Goal: Information Seeking & Learning: Check status

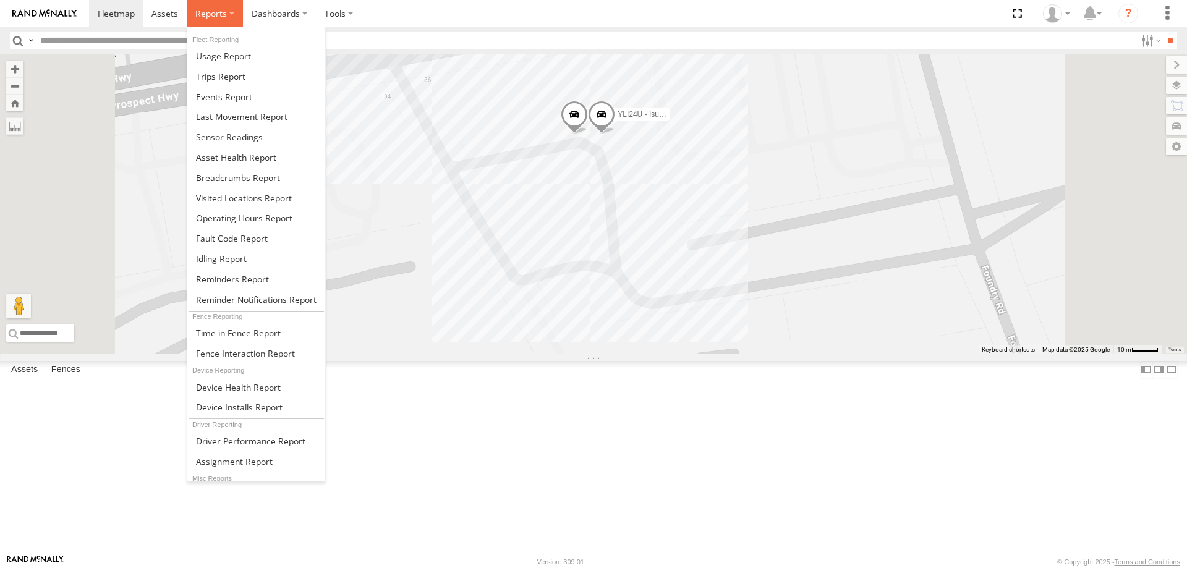
click at [211, 9] on span at bounding box center [211, 13] width 32 height 12
click at [250, 82] on link at bounding box center [256, 76] width 138 height 20
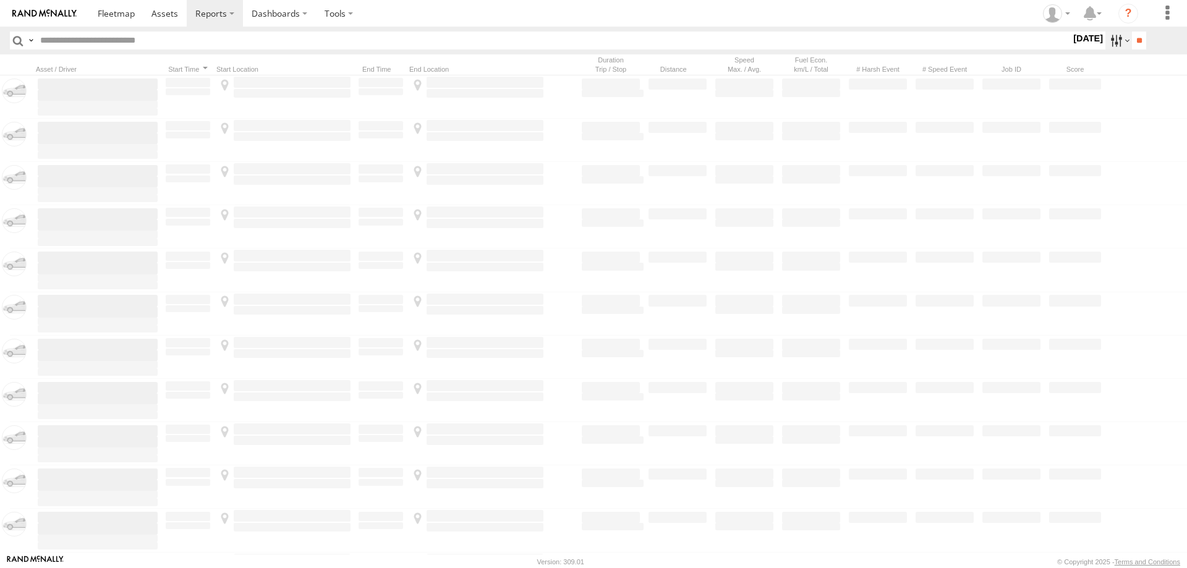
click at [1105, 41] on label at bounding box center [1118, 41] width 27 height 18
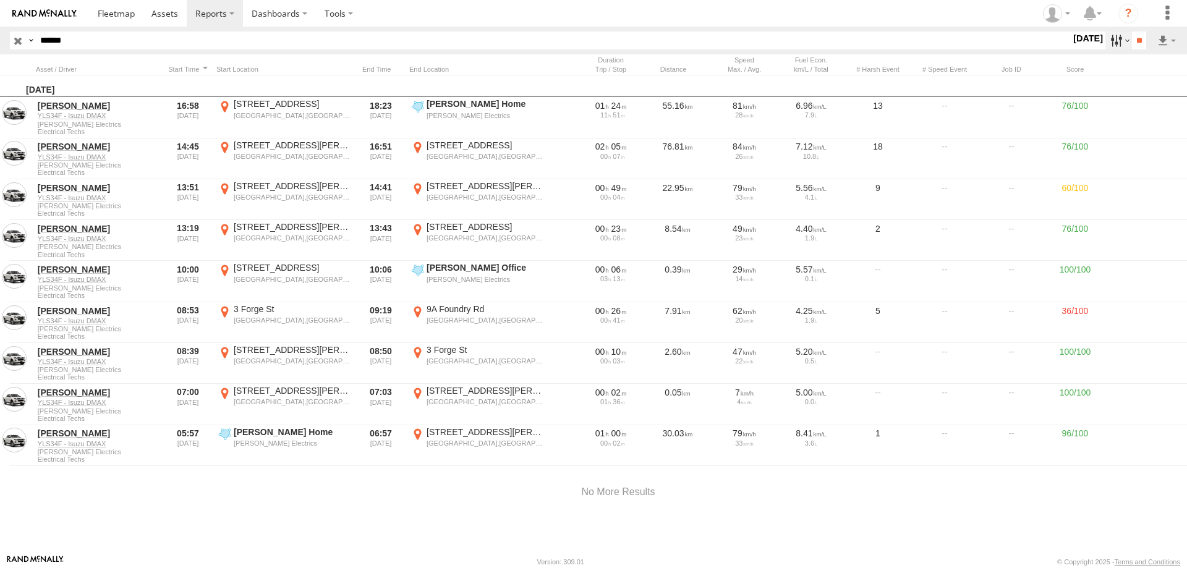
click at [1109, 38] on label at bounding box center [1118, 41] width 27 height 18
click at [0, 0] on label at bounding box center [0, 0] width 0 height 0
click at [1138, 41] on input "**" at bounding box center [1139, 41] width 14 height 18
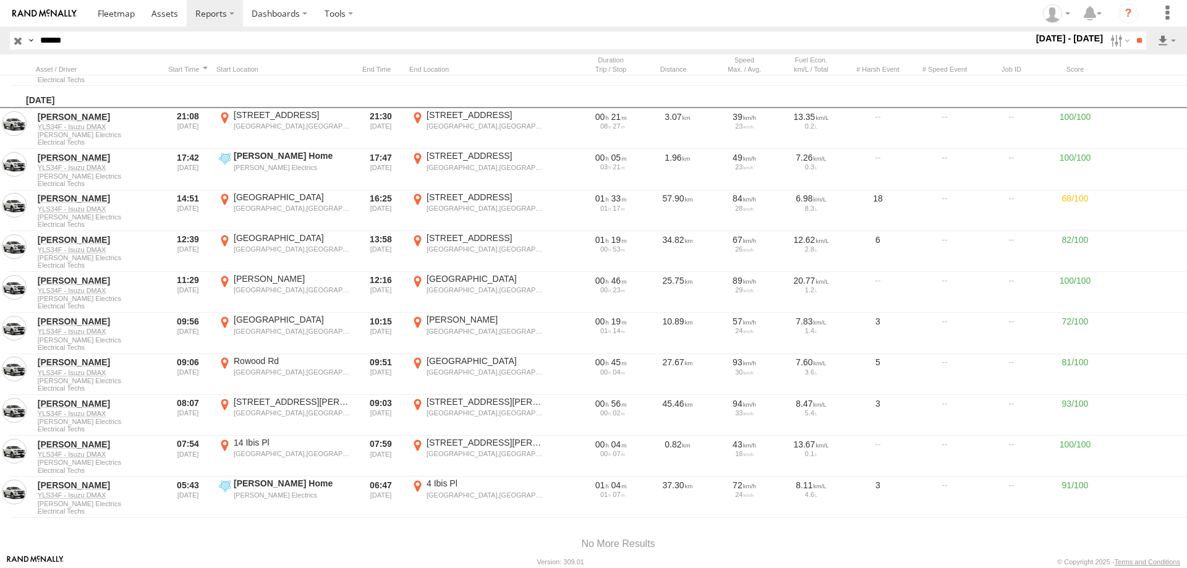
scroll to position [6477, 0]
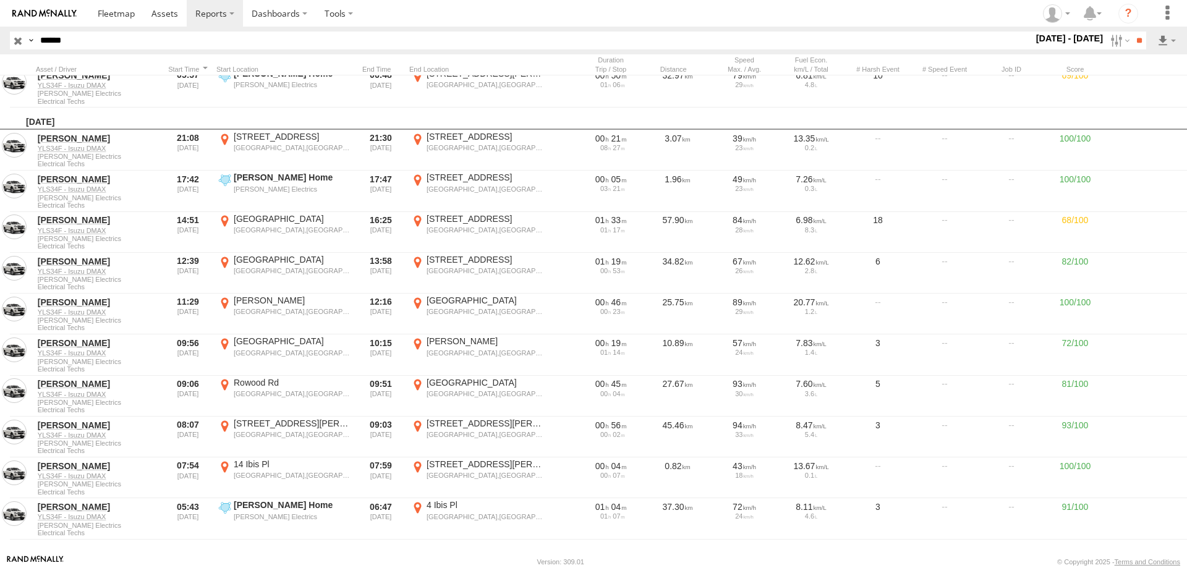
drag, startPoint x: 100, startPoint y: 38, endPoint x: -17, endPoint y: 33, distance: 117.0
click at [0, 33] on html at bounding box center [593, 284] width 1187 height 568
type input "******"
click at [1132, 32] on input "**" at bounding box center [1139, 41] width 14 height 18
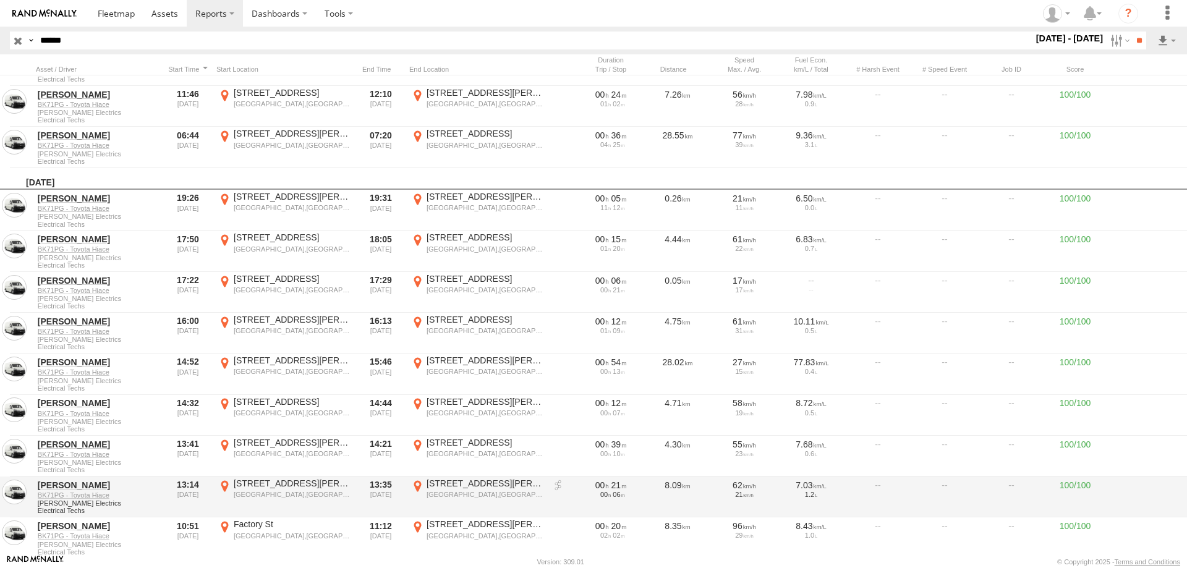
scroll to position [8076, 0]
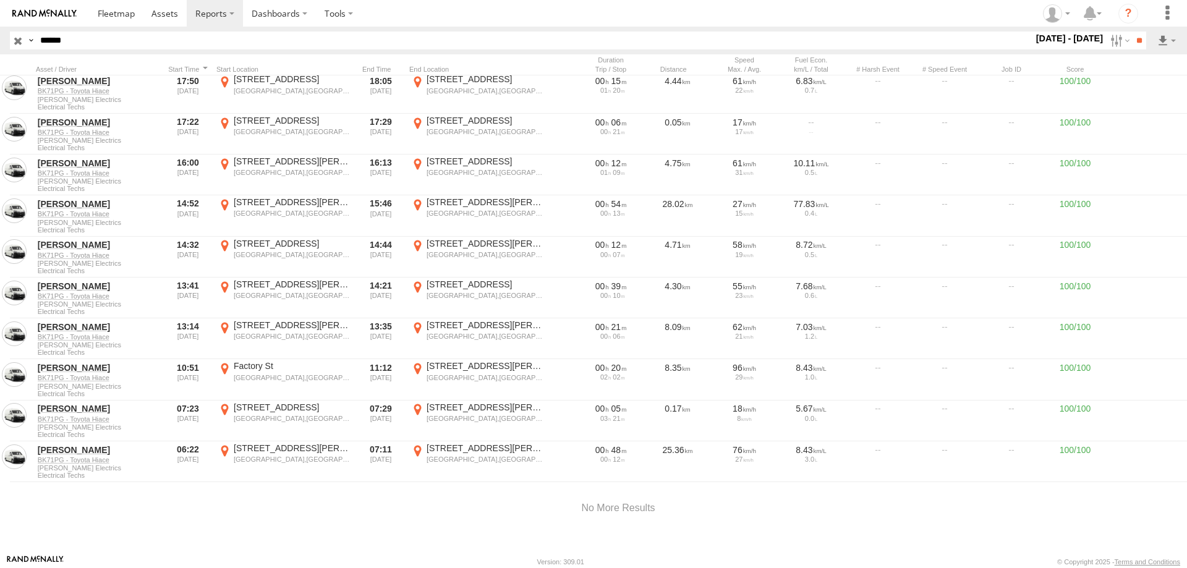
click at [966, 529] on div at bounding box center [618, 508] width 1236 height 53
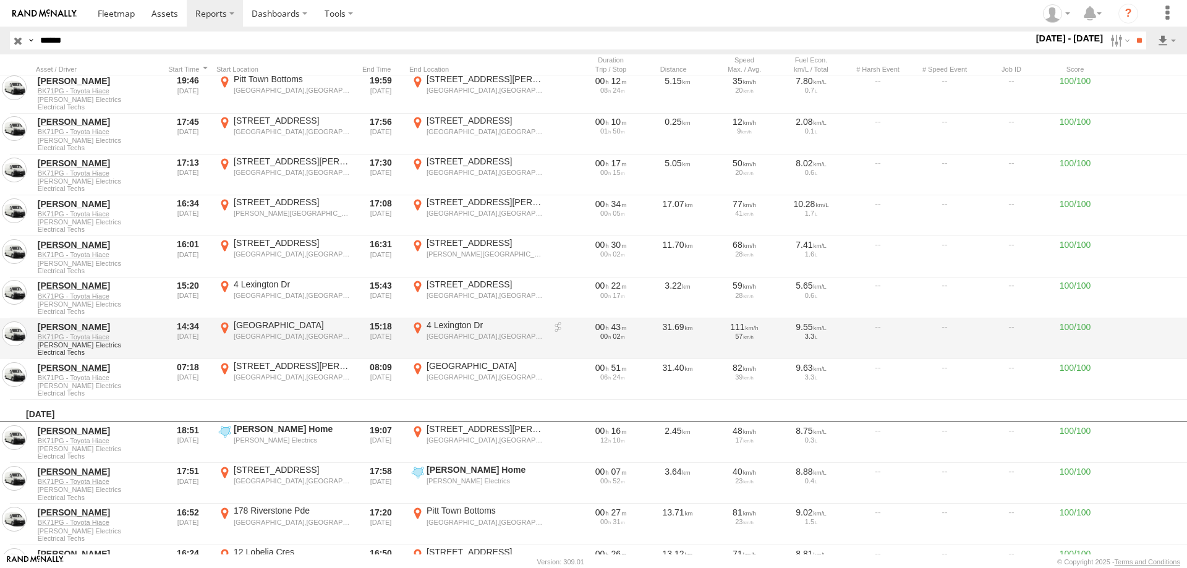
scroll to position [4923, 0]
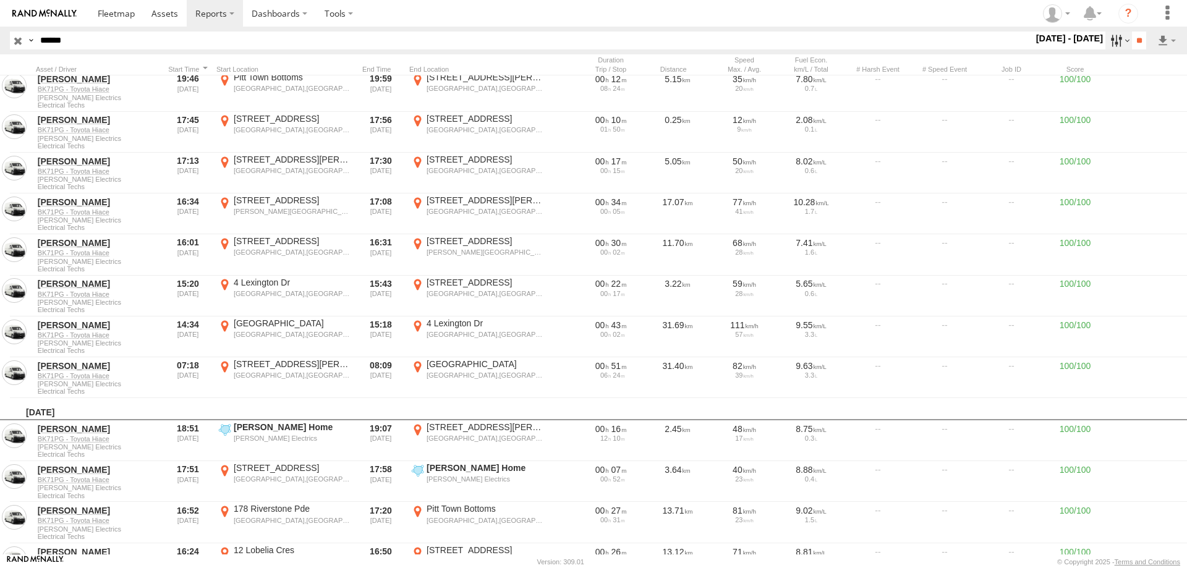
click at [1105, 42] on label at bounding box center [1118, 41] width 27 height 18
click at [0, 0] on label at bounding box center [0, 0] width 0 height 0
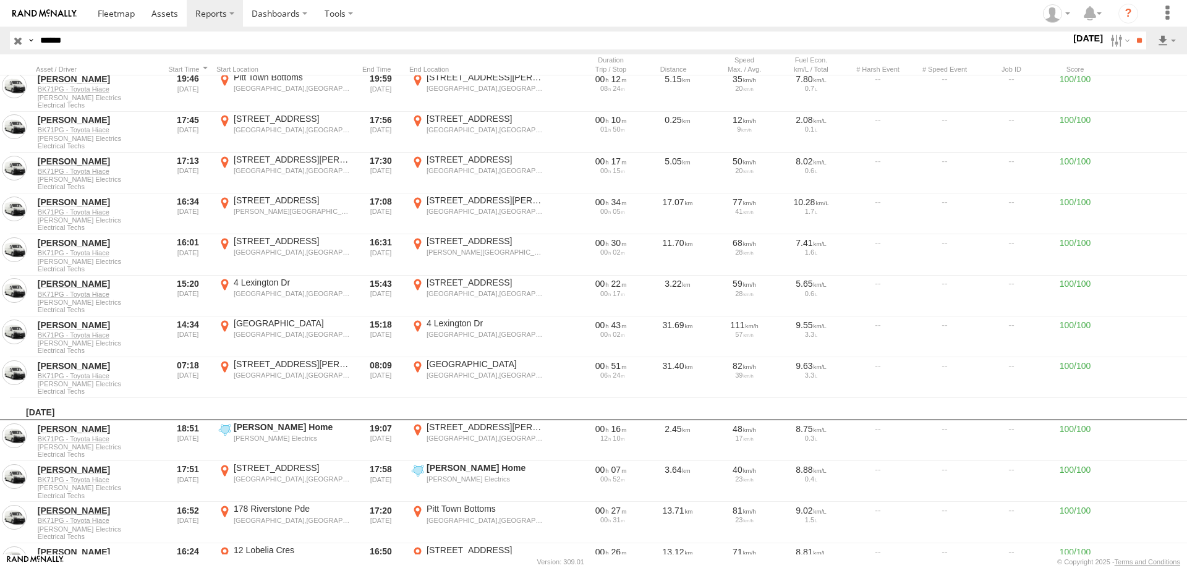
click at [0, 0] on label at bounding box center [0, 0] width 0 height 0
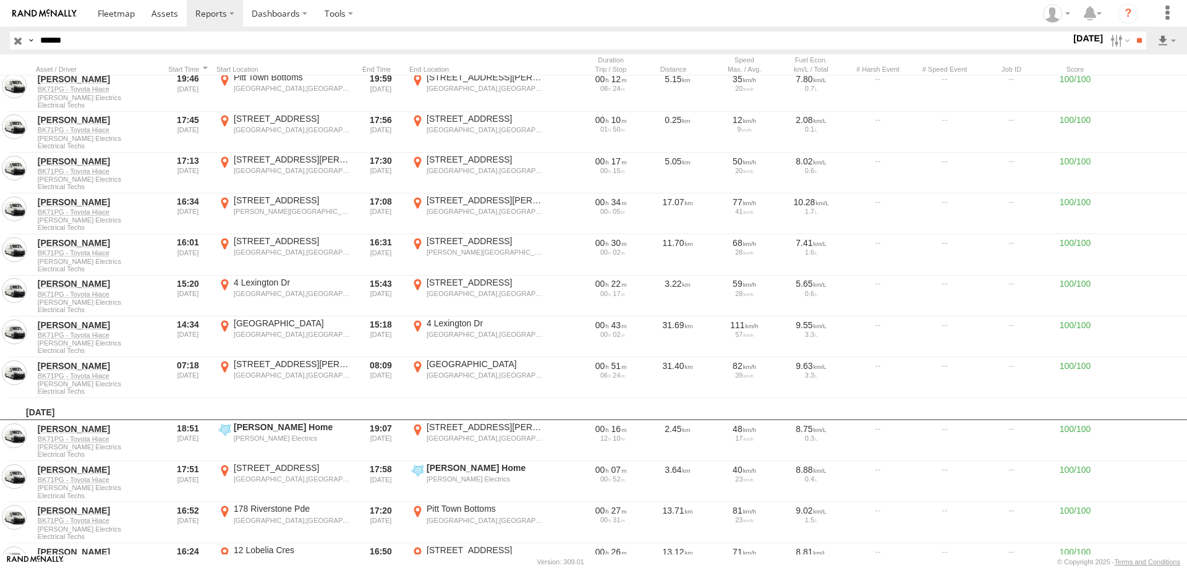
click at [0, 0] on label at bounding box center [0, 0] width 0 height 0
click at [1136, 42] on input "**" at bounding box center [1139, 41] width 14 height 18
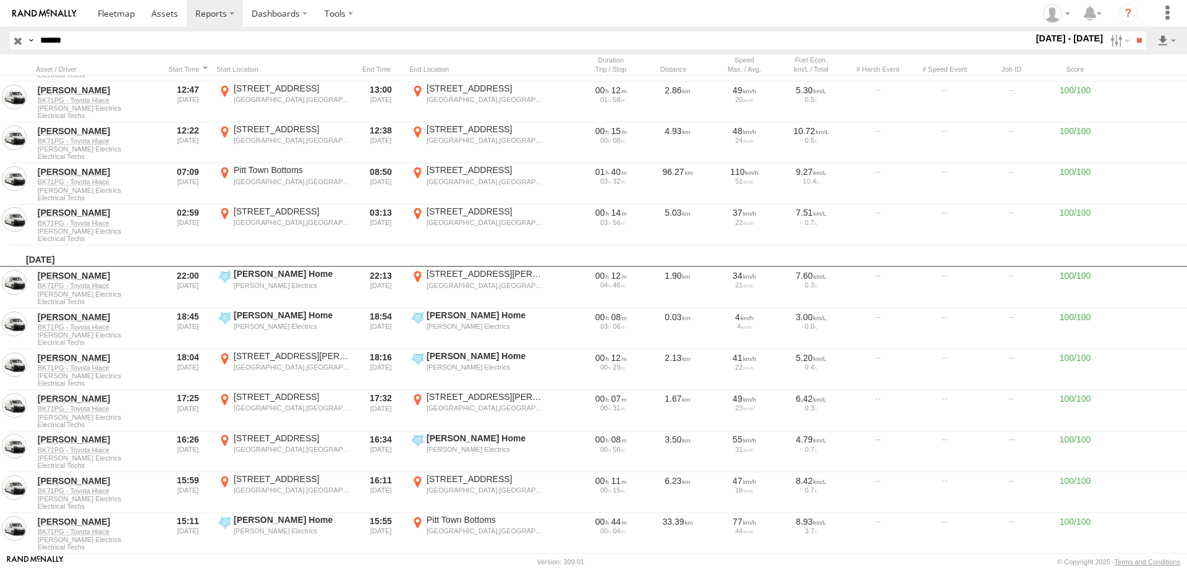
scroll to position [185, 0]
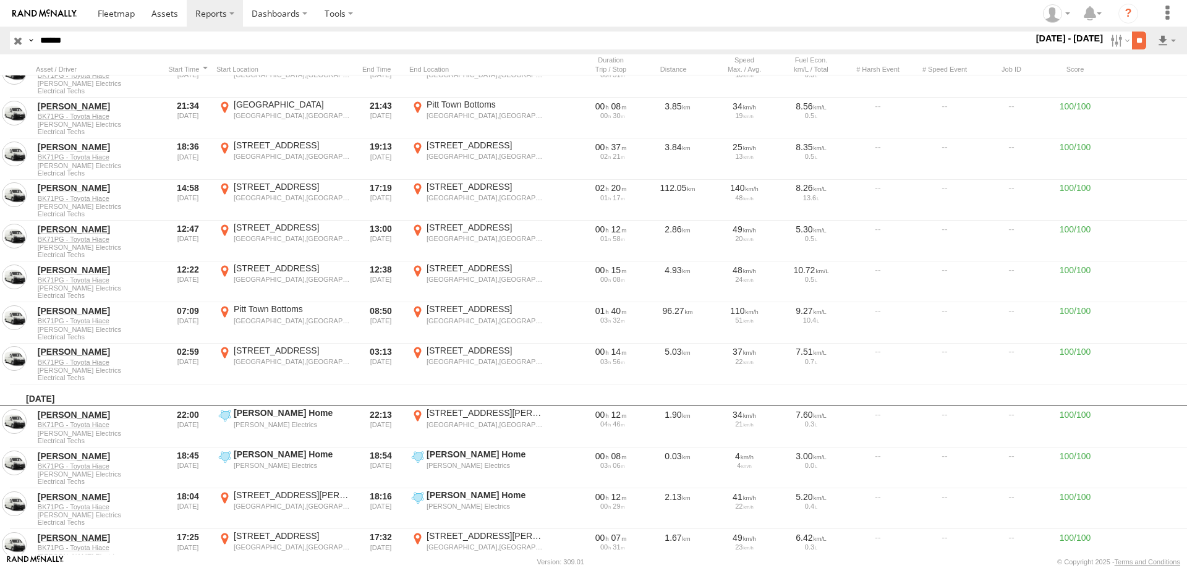
click at [1133, 44] on input "**" at bounding box center [1139, 41] width 14 height 18
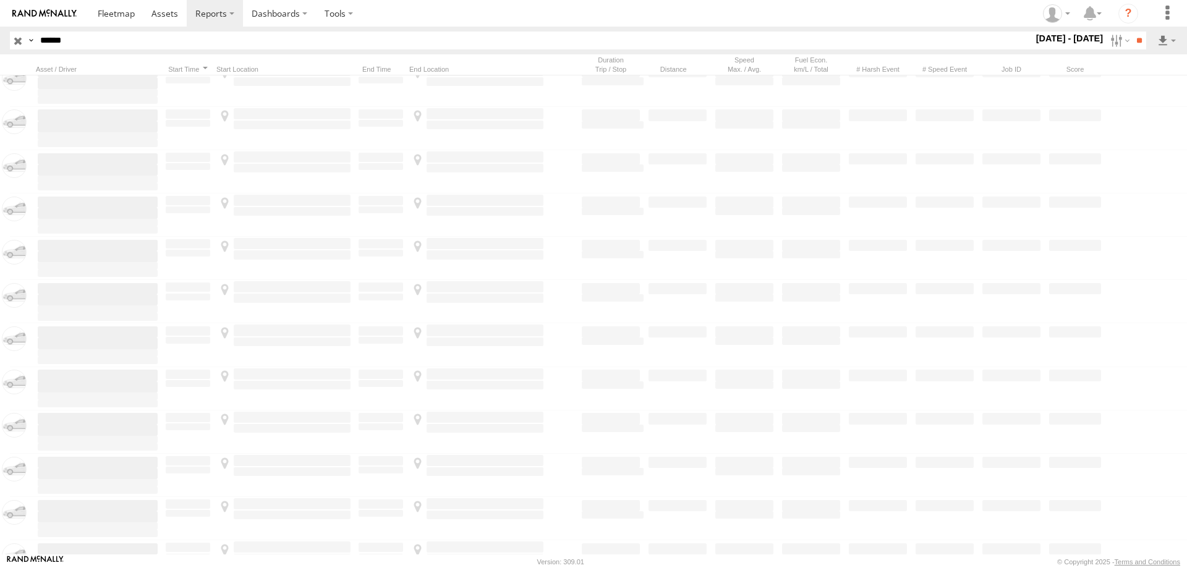
scroll to position [0, 0]
click at [1112, 35] on label at bounding box center [1118, 41] width 27 height 18
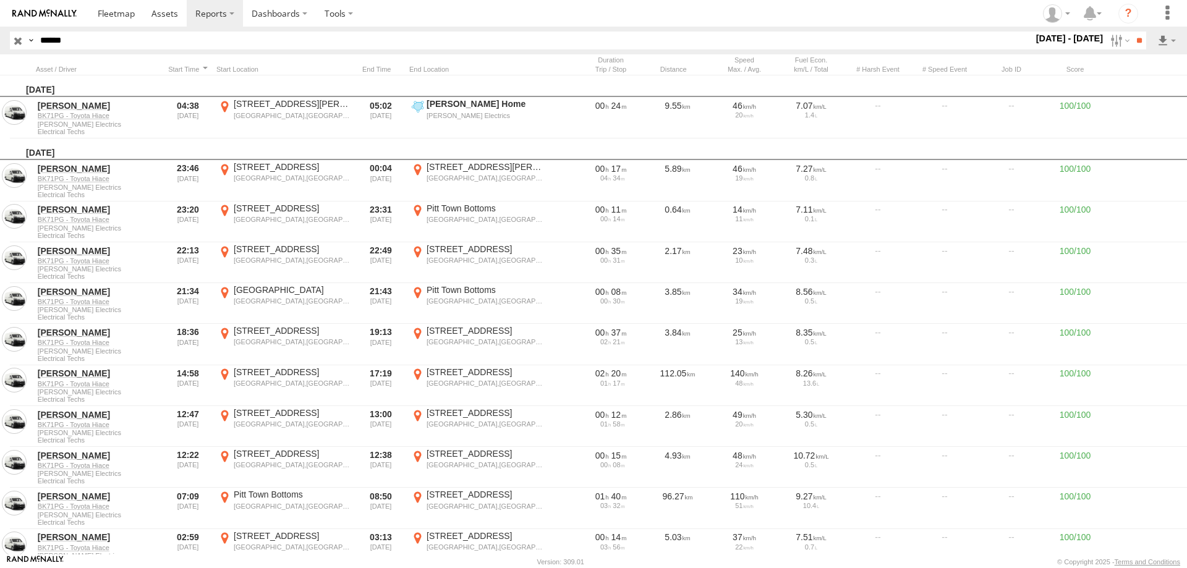
click at [0, 0] on label at bounding box center [0, 0] width 0 height 0
click at [1133, 40] on input "**" at bounding box center [1139, 41] width 14 height 18
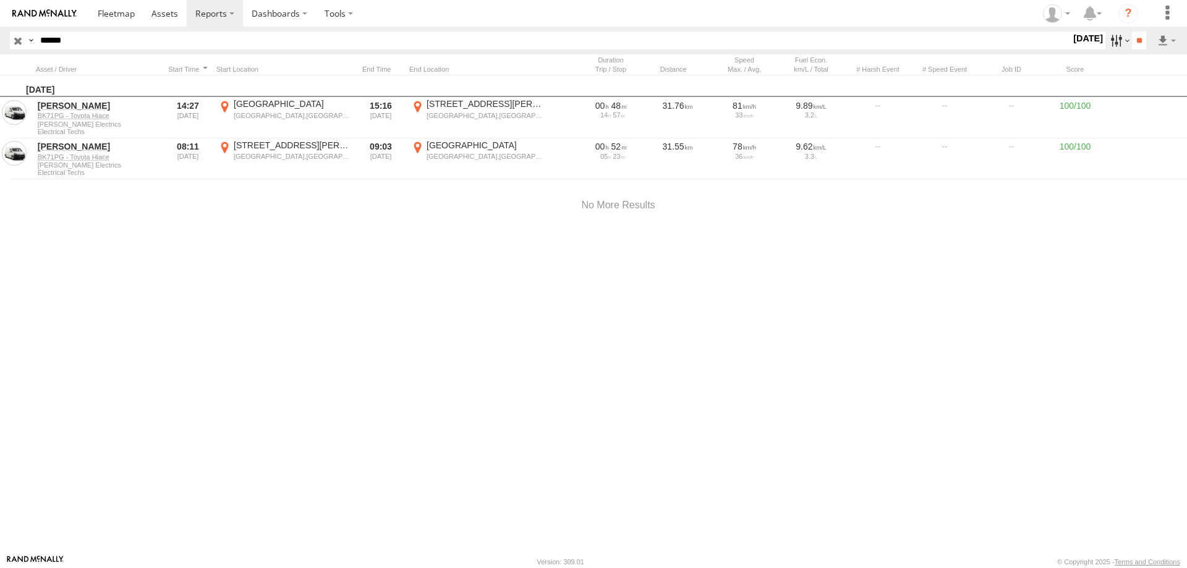
click at [1112, 38] on label at bounding box center [1118, 41] width 27 height 18
click at [0, 0] on label at bounding box center [0, 0] width 0 height 0
drag, startPoint x: 1133, startPoint y: 41, endPoint x: 1183, endPoint y: 106, distance: 81.5
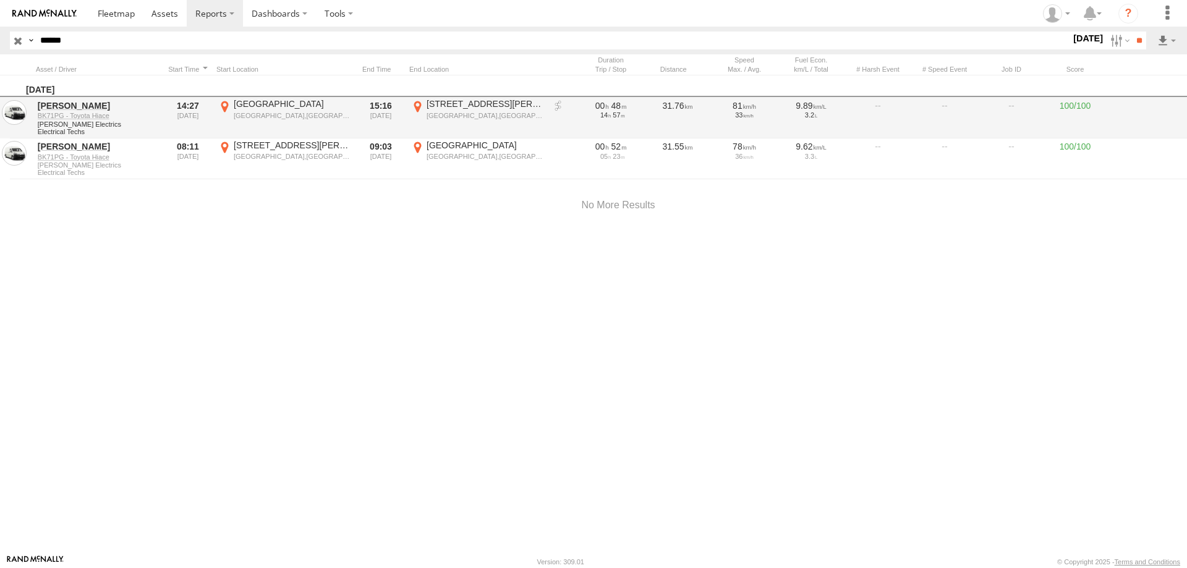
click at [1134, 41] on input "**" at bounding box center [1139, 41] width 14 height 18
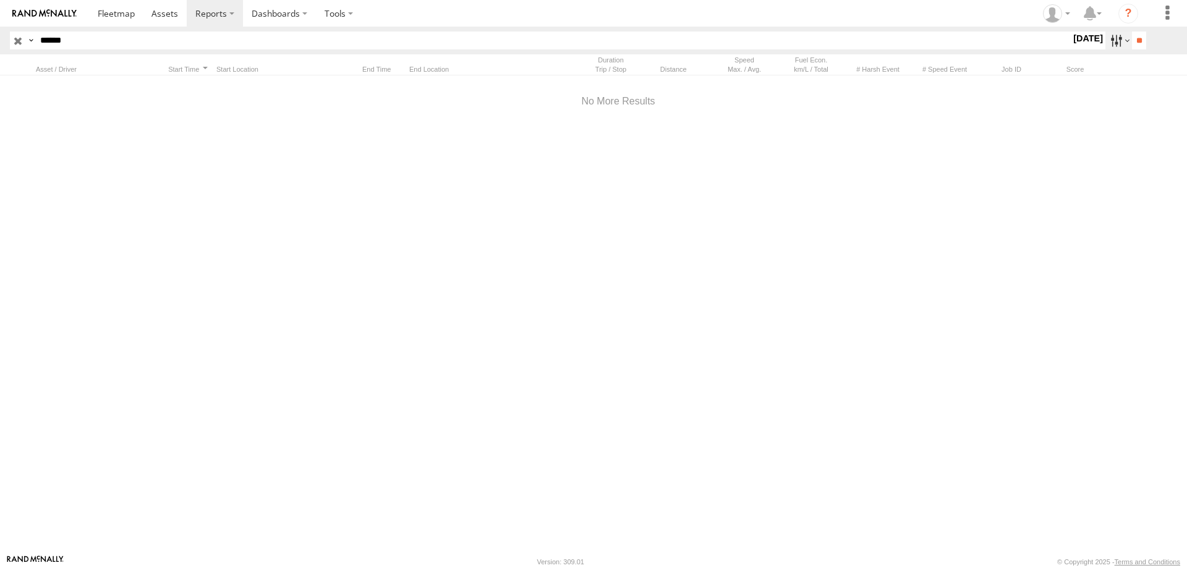
click at [1105, 43] on label at bounding box center [1118, 41] width 27 height 18
click at [0, 0] on label at bounding box center [0, 0] width 0 height 0
click at [1133, 44] on input "**" at bounding box center [1139, 41] width 14 height 18
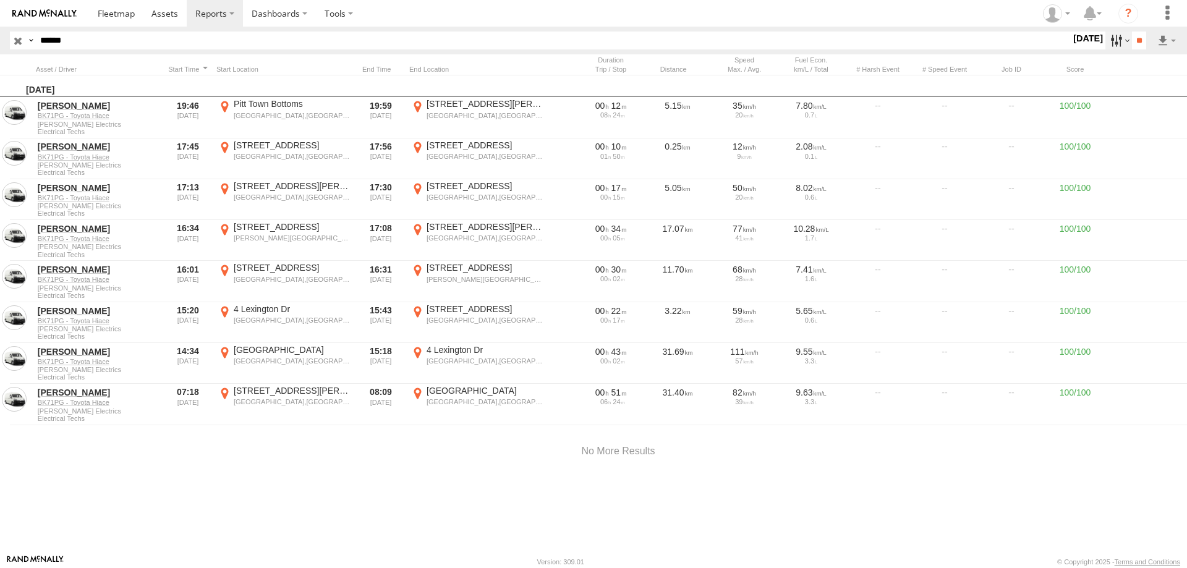
click at [1108, 41] on label at bounding box center [1118, 41] width 27 height 18
click at [0, 0] on label at bounding box center [0, 0] width 0 height 0
click at [1135, 43] on input "**" at bounding box center [1139, 41] width 14 height 18
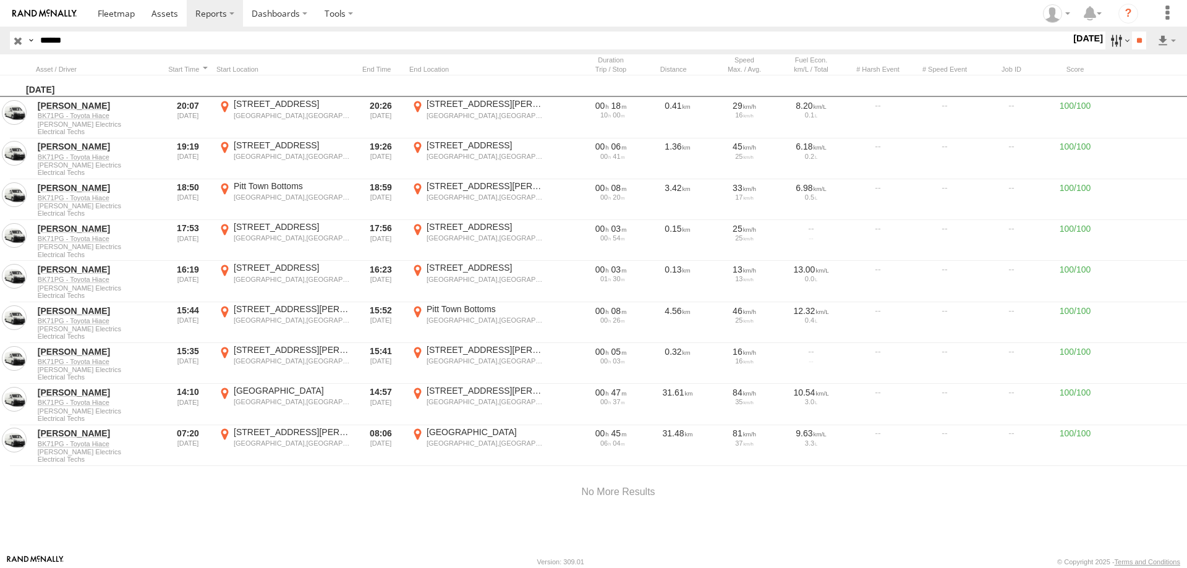
click at [1117, 41] on label at bounding box center [1118, 41] width 27 height 18
click at [0, 0] on label at bounding box center [0, 0] width 0 height 0
click at [1141, 40] on input "**" at bounding box center [1139, 41] width 14 height 18
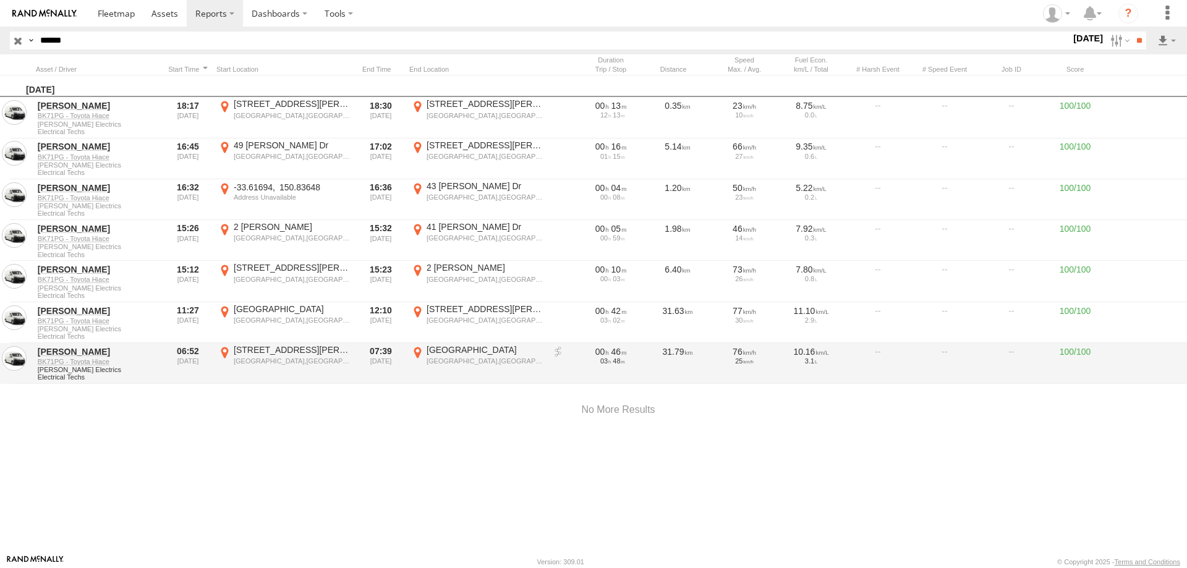
click at [559, 351] on link at bounding box center [558, 352] width 12 height 12
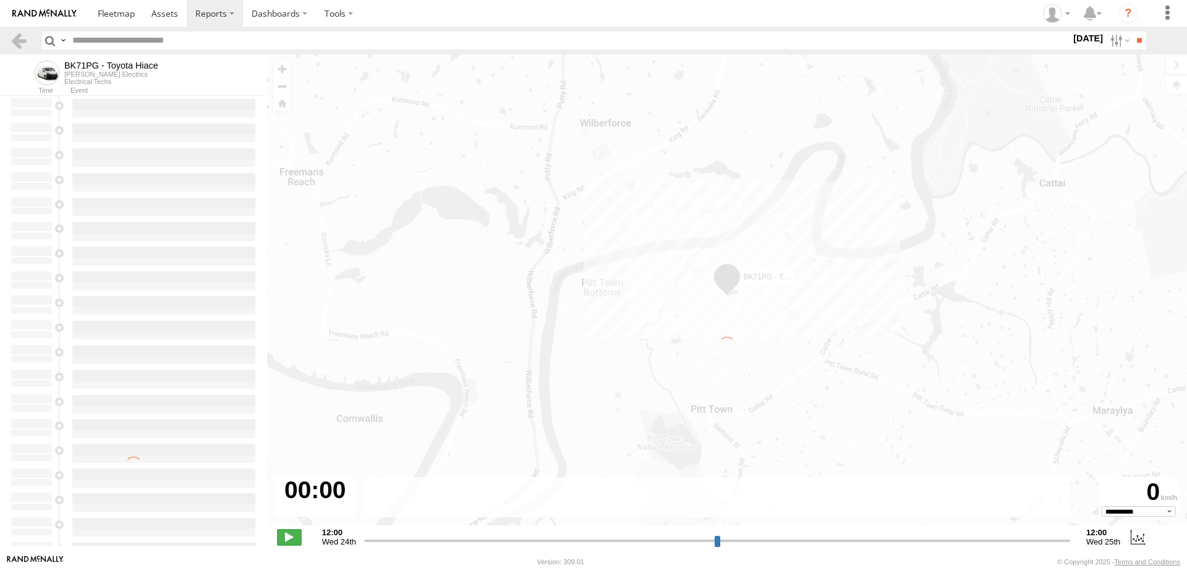
type input "**********"
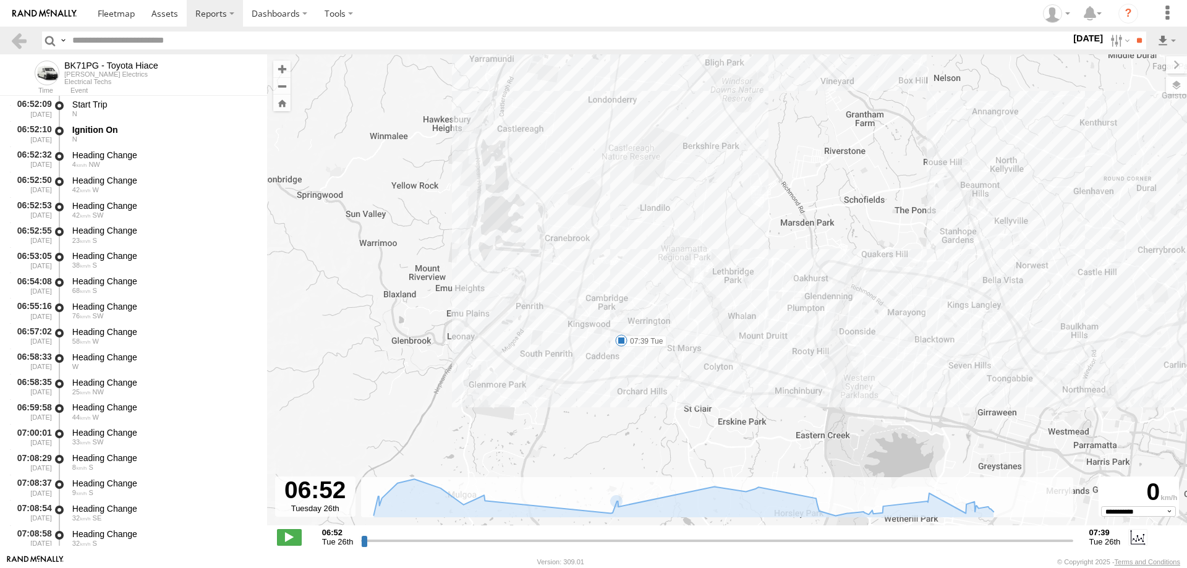
drag, startPoint x: 660, startPoint y: 351, endPoint x: 648, endPoint y: 286, distance: 65.5
click at [648, 286] on div "BK71PG - Toyota Hiace 07:39 Tue" at bounding box center [727, 296] width 920 height 484
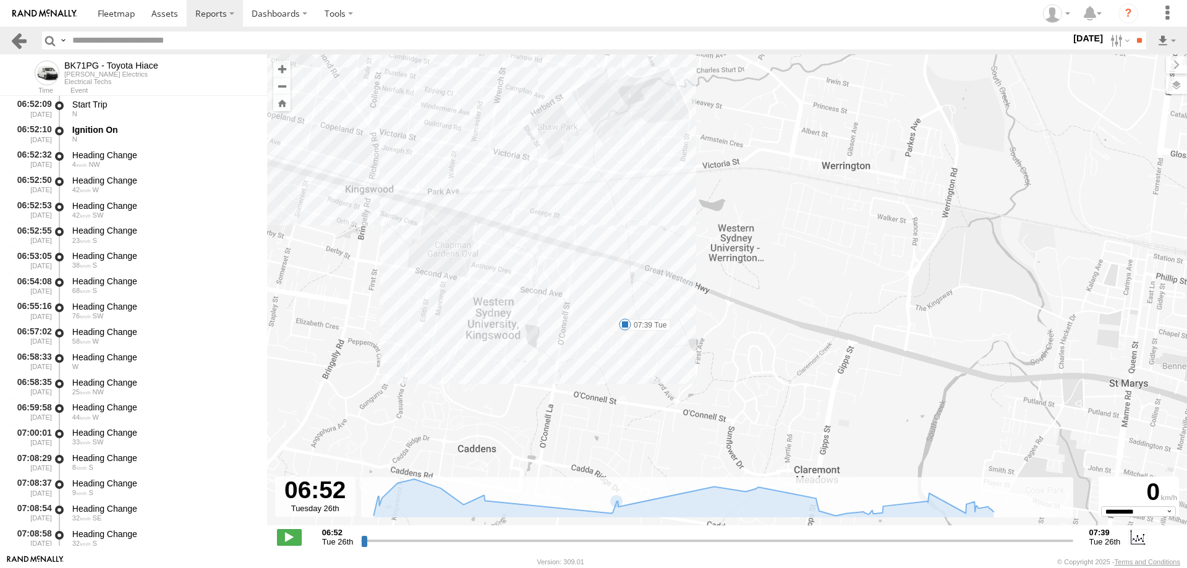
click at [22, 40] on link at bounding box center [19, 41] width 18 height 18
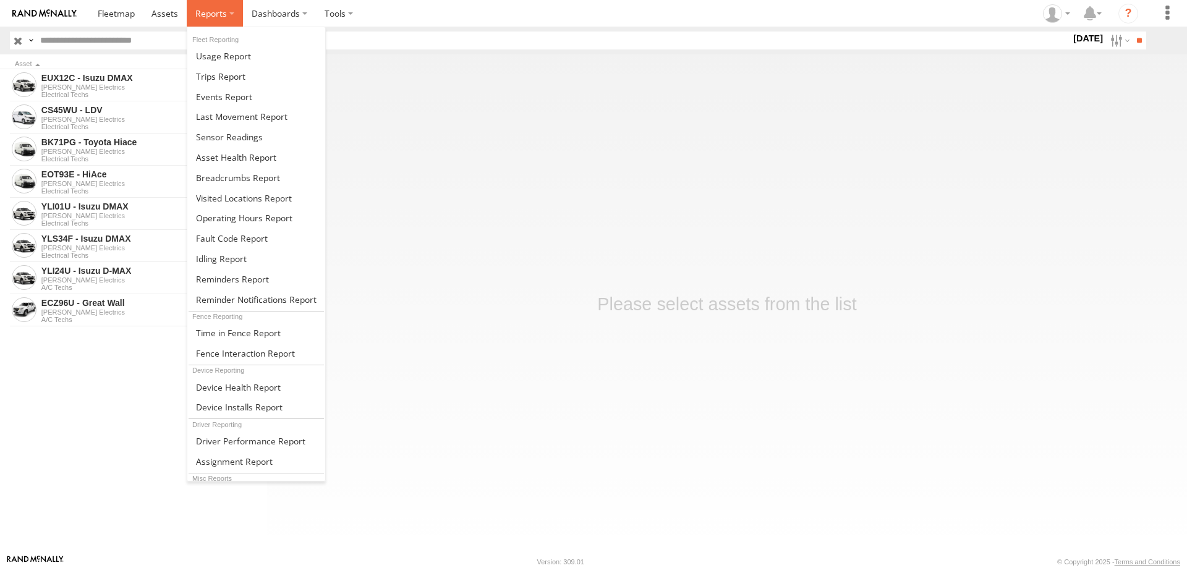
click at [223, 19] on span at bounding box center [211, 13] width 32 height 12
drag, startPoint x: 224, startPoint y: 74, endPoint x: 232, endPoint y: 75, distance: 8.9
click at [224, 74] on span at bounding box center [220, 76] width 49 height 12
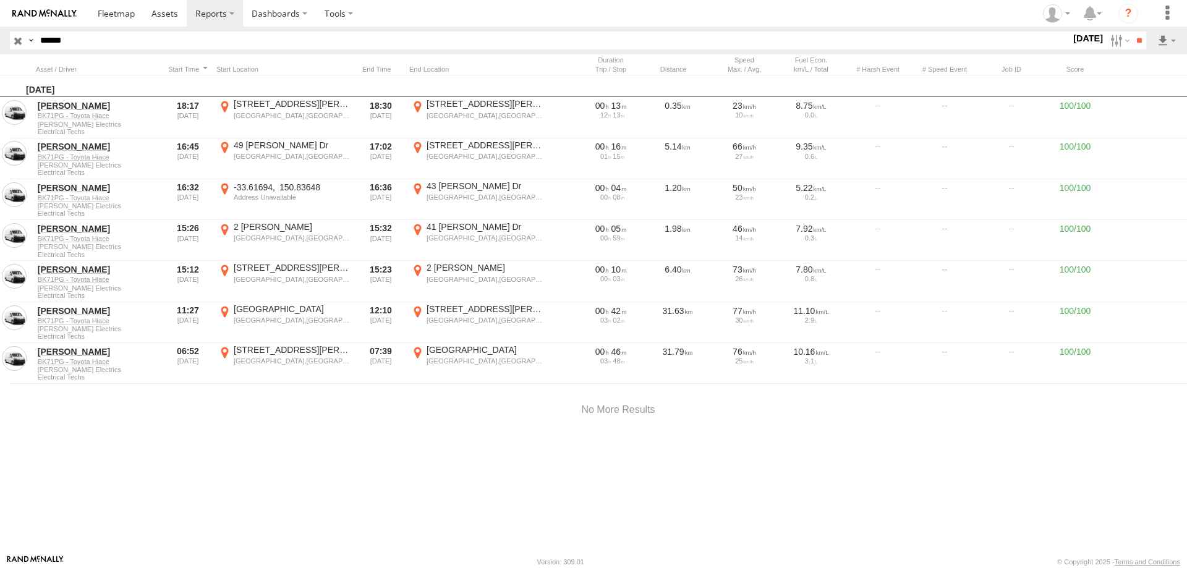
drag, startPoint x: 526, startPoint y: 478, endPoint x: 551, endPoint y: 479, distance: 25.4
click at [524, 477] on div "[DATE] [PERSON_NAME] BK71PG - Toyota Hiace [PERSON_NAME] Electrics Electrical T…" at bounding box center [618, 314] width 1236 height 479
click at [1110, 41] on label at bounding box center [1118, 41] width 27 height 18
click at [0, 0] on label at bounding box center [0, 0] width 0 height 0
click at [1138, 37] on input "**" at bounding box center [1139, 41] width 14 height 18
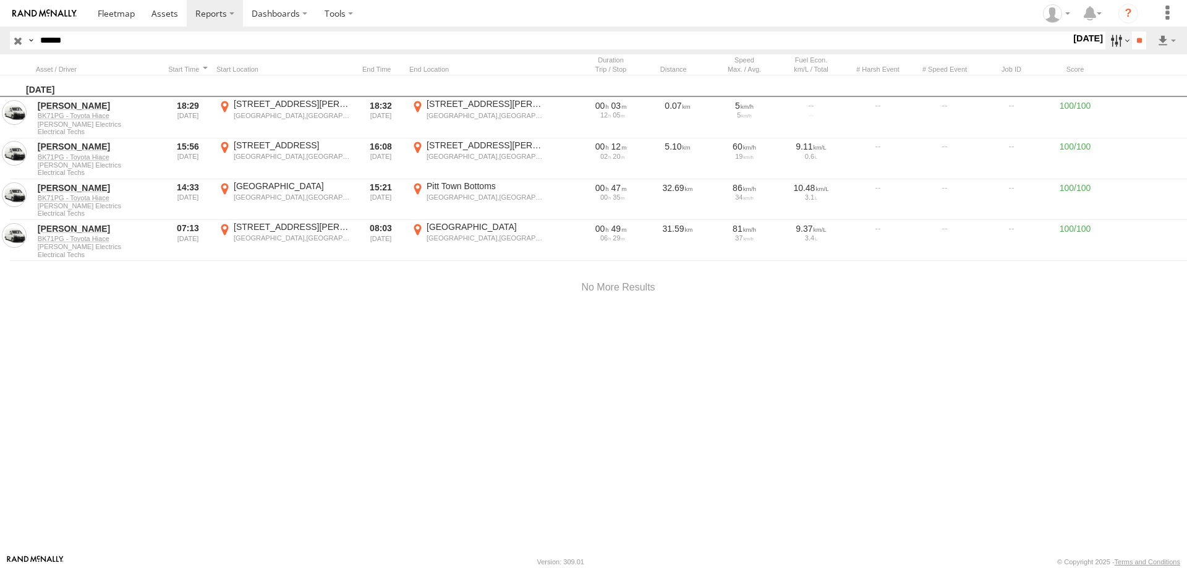
click at [1107, 38] on label at bounding box center [1118, 41] width 27 height 18
click at [0, 0] on label at bounding box center [0, 0] width 0 height 0
click at [1132, 38] on input "**" at bounding box center [1139, 41] width 14 height 18
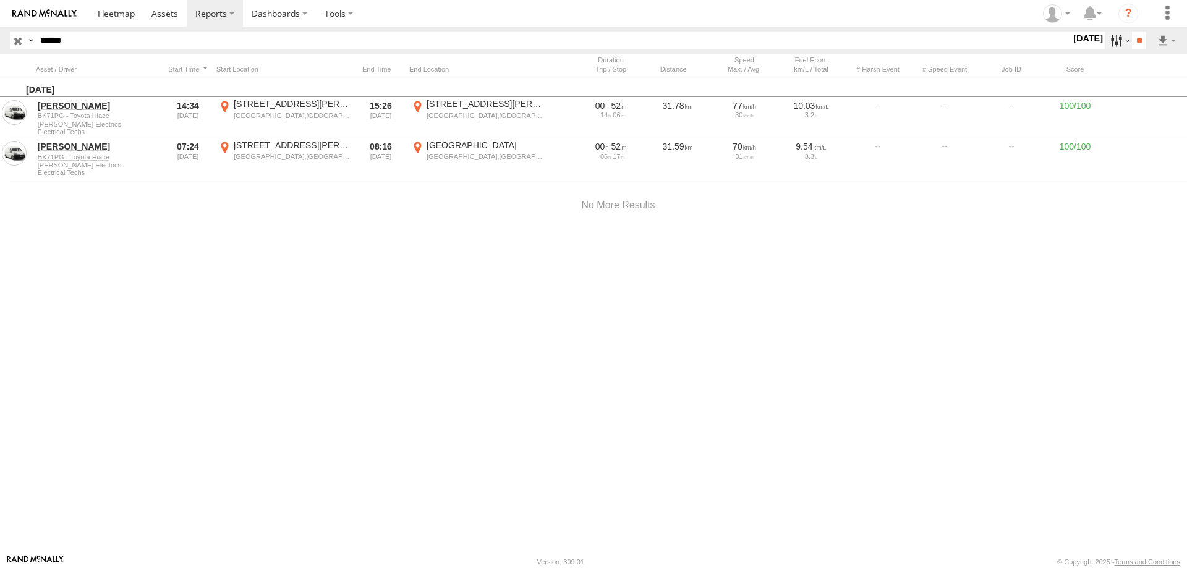
click at [1108, 37] on label at bounding box center [1118, 41] width 27 height 18
click at [0, 0] on label at bounding box center [0, 0] width 0 height 0
click at [1141, 40] on input "**" at bounding box center [1139, 41] width 14 height 18
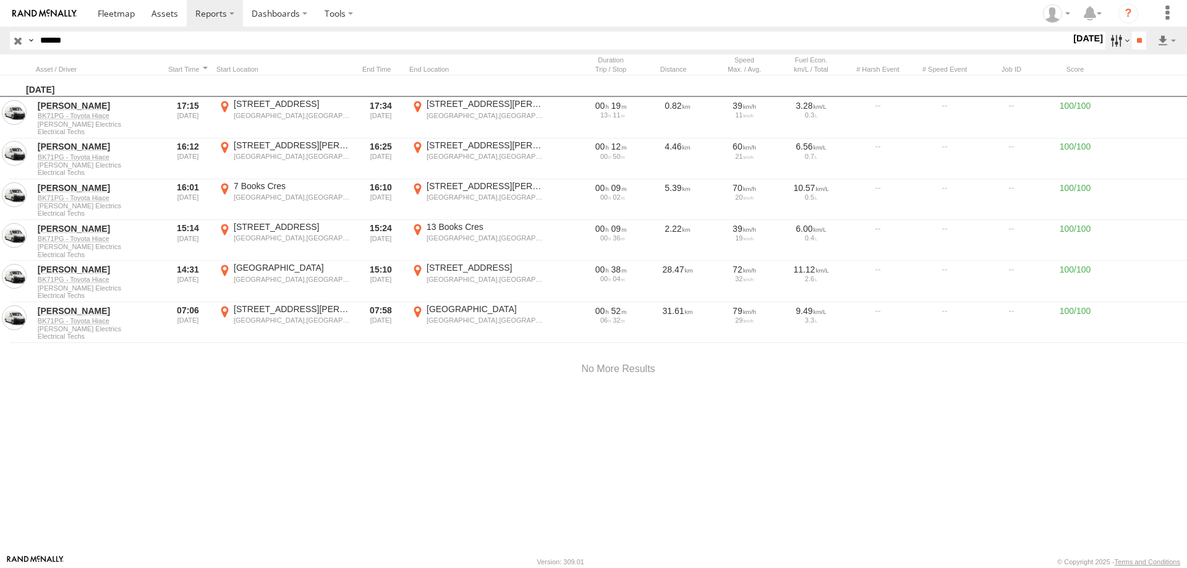
click at [1105, 39] on label at bounding box center [1118, 41] width 27 height 18
click at [0, 0] on label at bounding box center [0, 0] width 0 height 0
click at [1138, 36] on input "**" at bounding box center [1139, 41] width 14 height 18
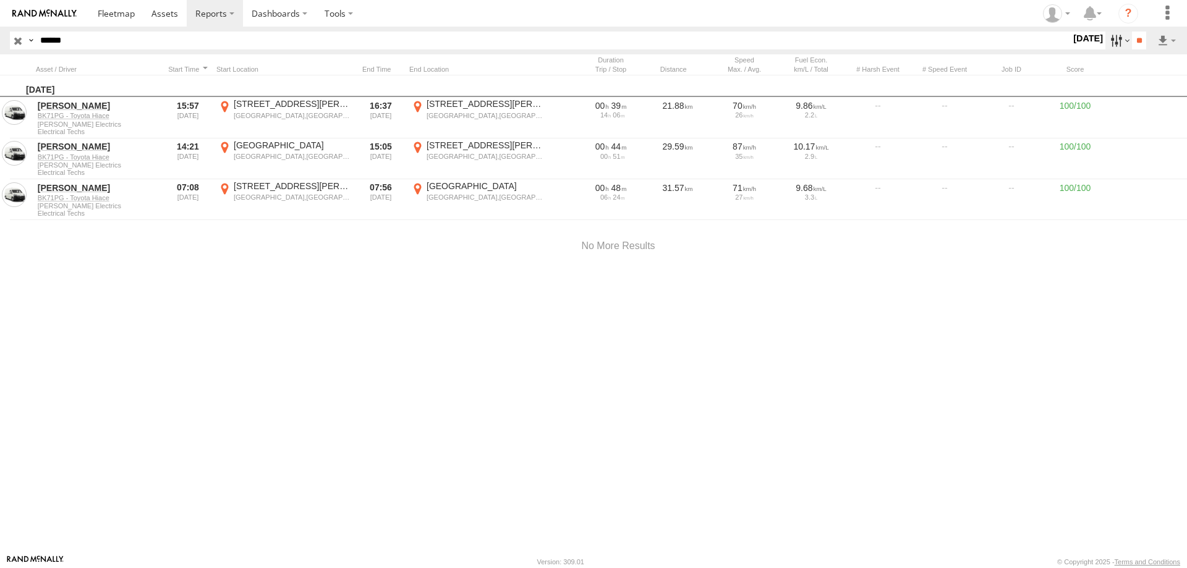
click at [1112, 38] on label at bounding box center [1118, 41] width 27 height 18
click at [0, 0] on label at bounding box center [0, 0] width 0 height 0
click at [1138, 40] on input "**" at bounding box center [1139, 41] width 14 height 18
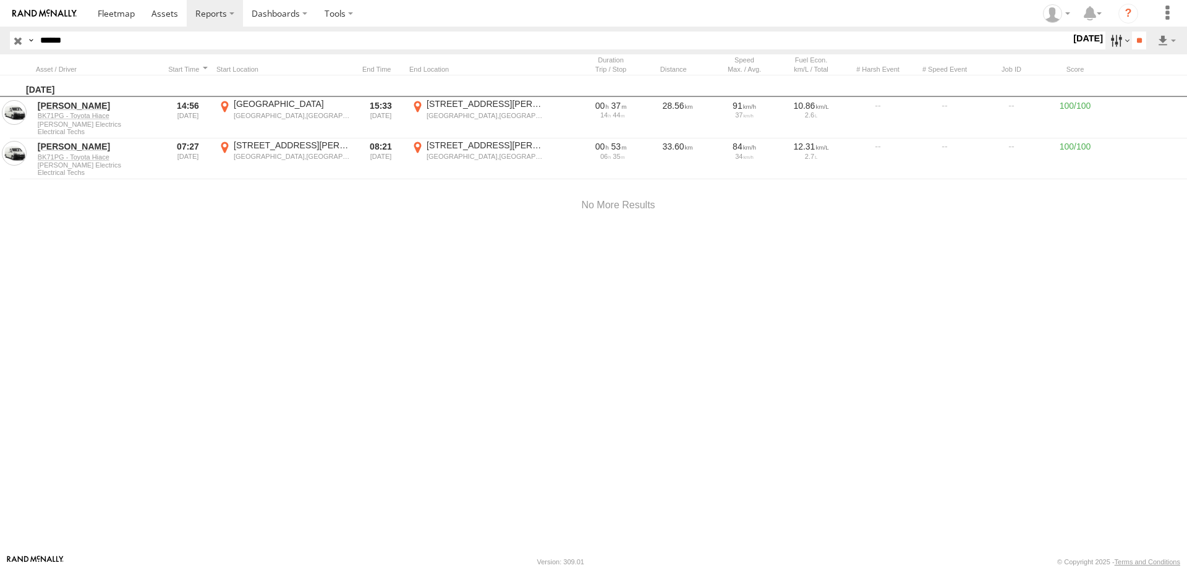
click at [1115, 41] on label at bounding box center [1118, 41] width 27 height 18
click at [0, 0] on label at bounding box center [0, 0] width 0 height 0
click at [1132, 45] on input "**" at bounding box center [1139, 41] width 14 height 18
click at [103, 9] on span at bounding box center [116, 13] width 37 height 12
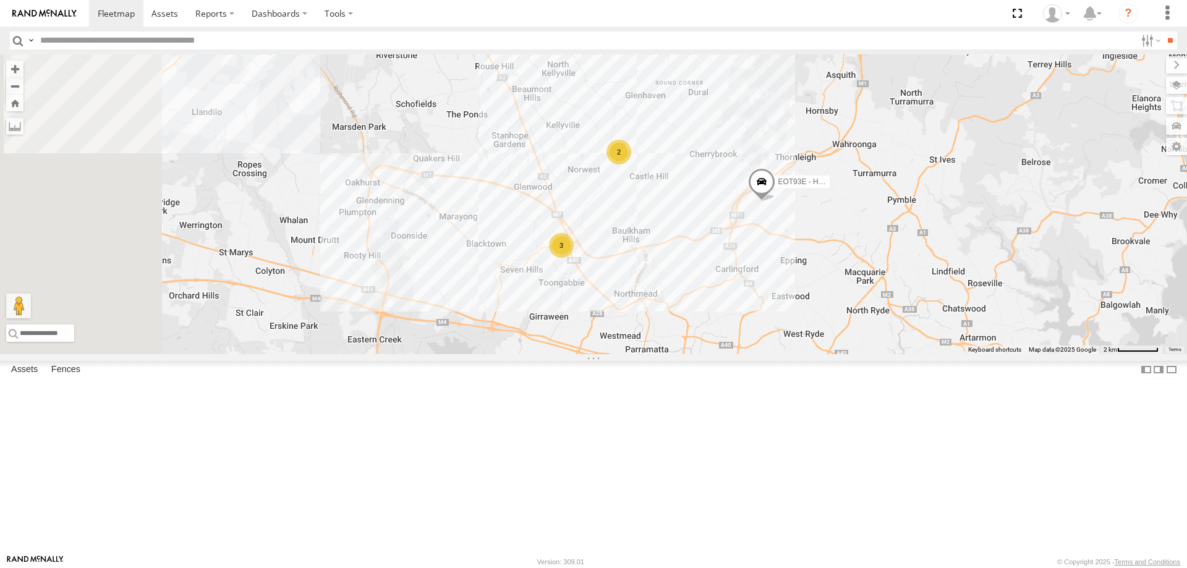
drag, startPoint x: 659, startPoint y: 441, endPoint x: 832, endPoint y: 387, distance: 180.7
click at [832, 354] on div "EUX12C - Isuzu DMAX EOT93E - HiAce YLI01U - Isuzu DMAX BK71PG - Toyota Hiace 2 3" at bounding box center [593, 204] width 1187 height 300
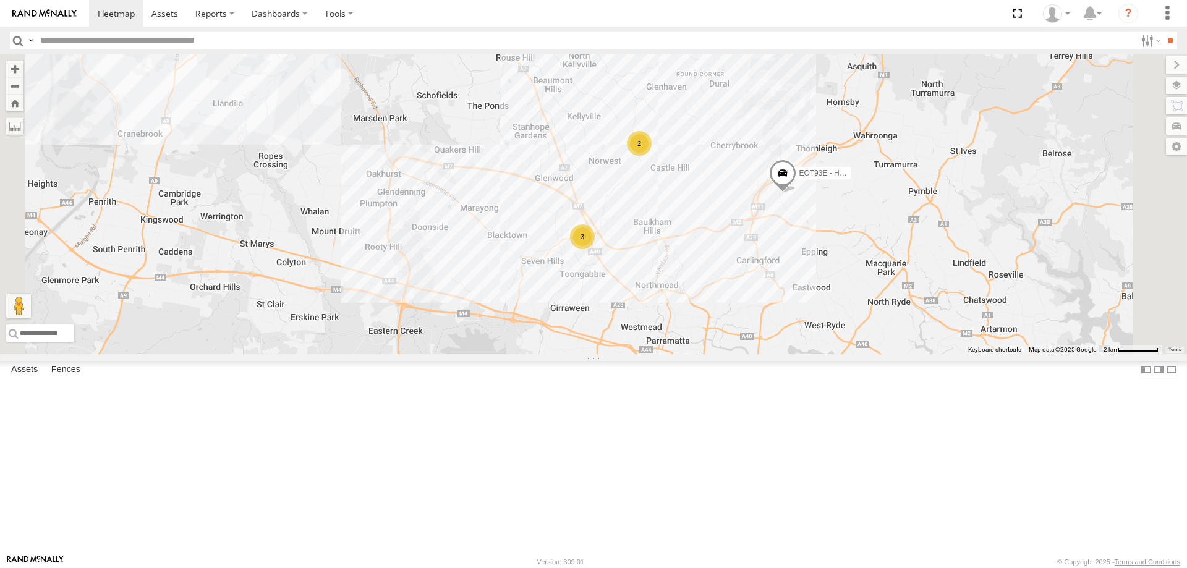
click at [595, 249] on div "3" at bounding box center [582, 236] width 25 height 25
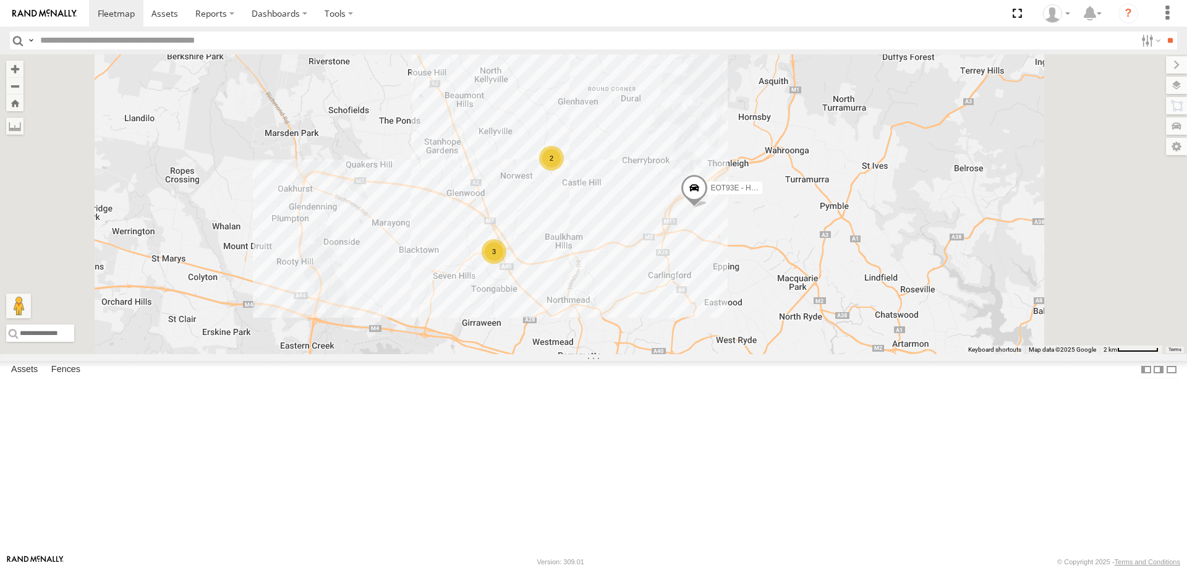
drag, startPoint x: 861, startPoint y: 496, endPoint x: 830, endPoint y: 428, distance: 75.0
click at [830, 354] on div "EUX12C - Isuzu DMAX EOT93E - HiAce YLI01U - Isuzu DMAX BK71PG - Toyota Hiace 2 3" at bounding box center [593, 204] width 1187 height 300
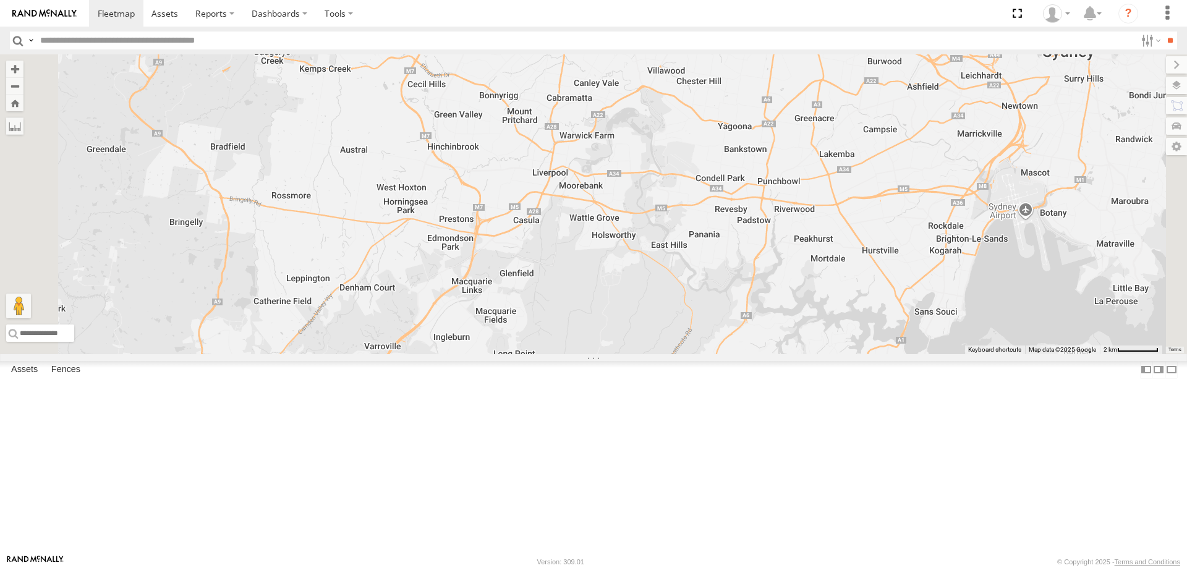
drag, startPoint x: 658, startPoint y: 477, endPoint x: 781, endPoint y: 53, distance: 441.6
click at [783, 54] on body at bounding box center [593, 284] width 1187 height 568
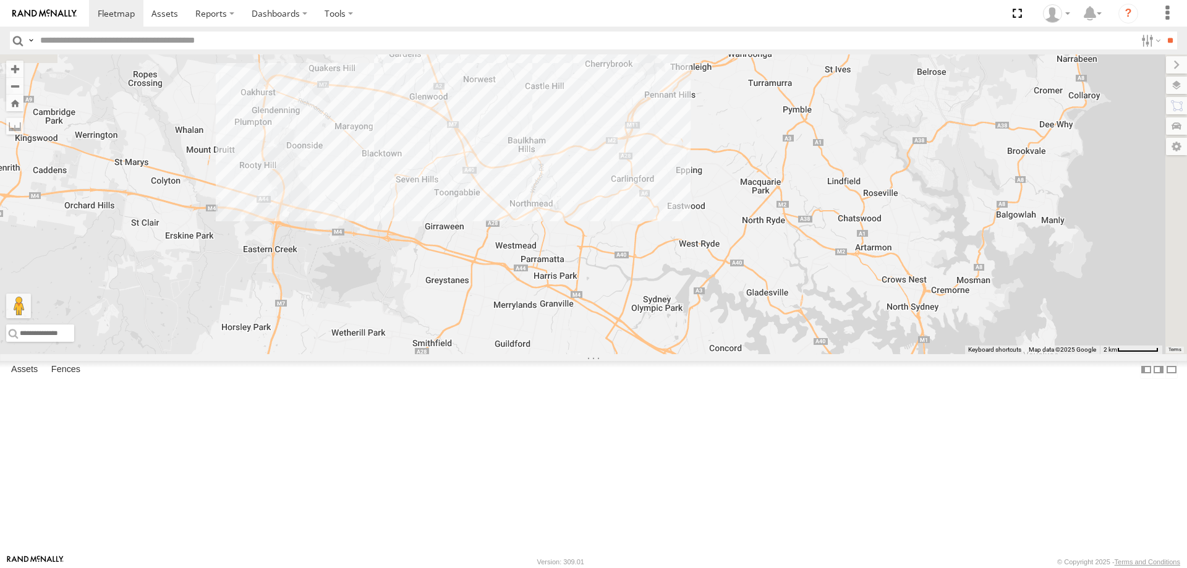
drag, startPoint x: 769, startPoint y: 108, endPoint x: 609, endPoint y: 435, distance: 364.1
click at [609, 354] on div at bounding box center [593, 204] width 1187 height 300
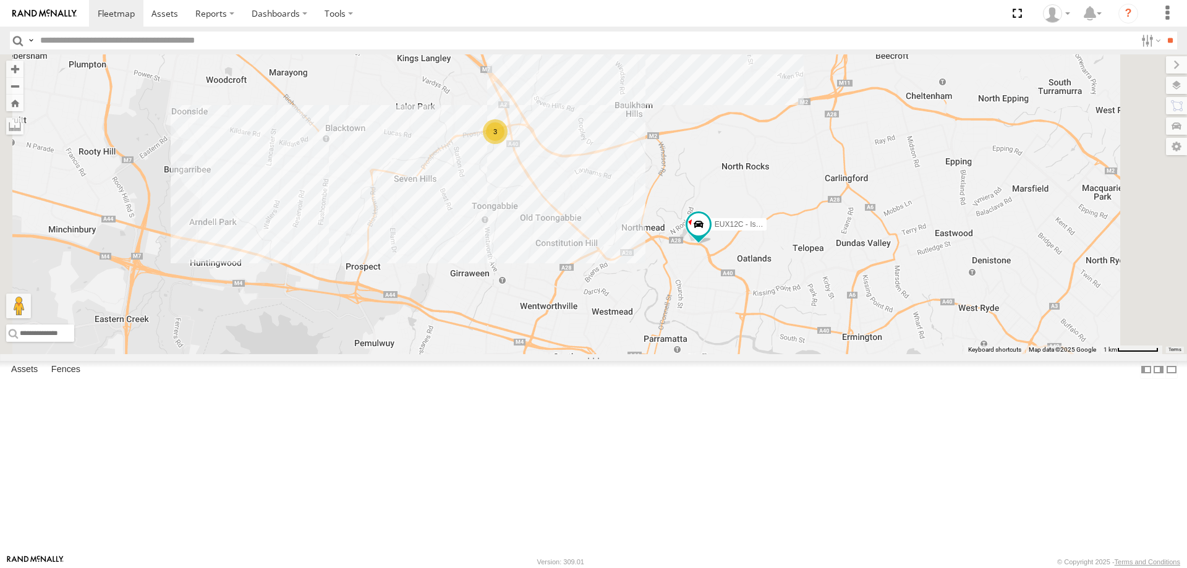
click at [508, 144] on div "3" at bounding box center [495, 131] width 25 height 25
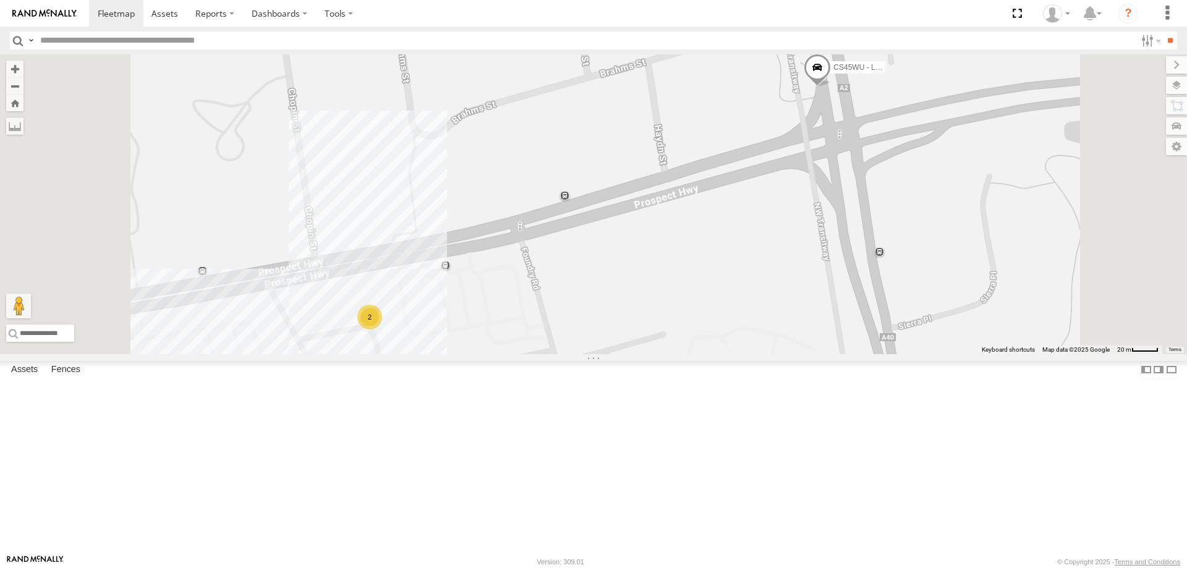
click at [518, 354] on div "YLI19N - Isuzu DMAX EUX12C - Isuzu DMAX EOT93E - HiAce YLS34F - Isuzu DMAX 2 CS…" at bounding box center [593, 204] width 1187 height 300
click at [382, 330] on div "2" at bounding box center [369, 317] width 25 height 25
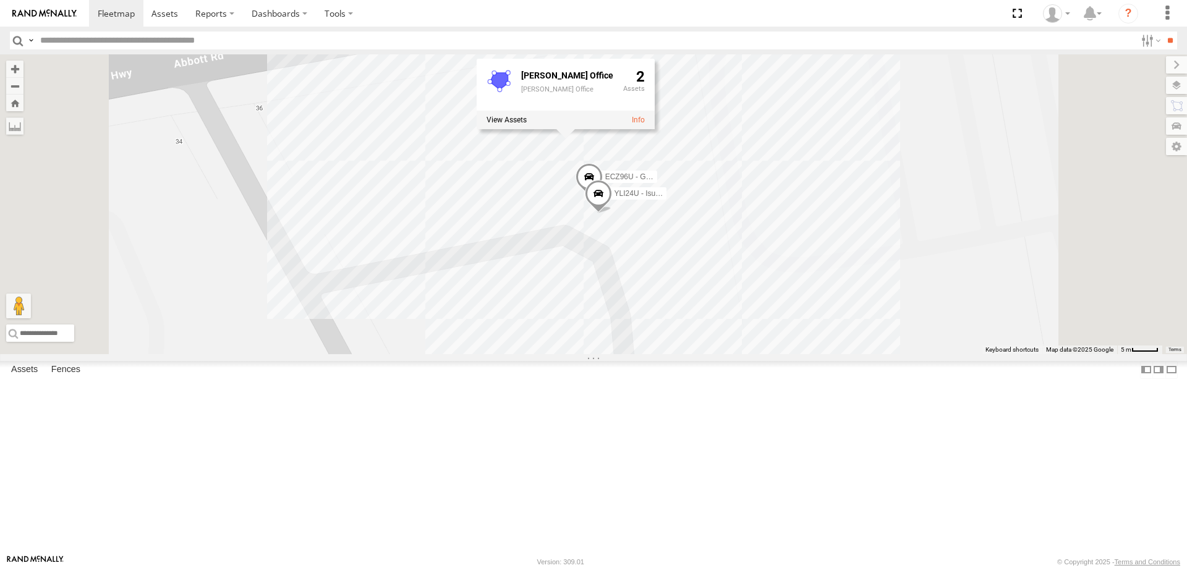
click at [532, 354] on div "YLI19N - Isuzu DMAX EUX12C - Isuzu DMAX EOT93E - HiAce YLS34F - Isuzu DMAX CS45…" at bounding box center [593, 204] width 1187 height 300
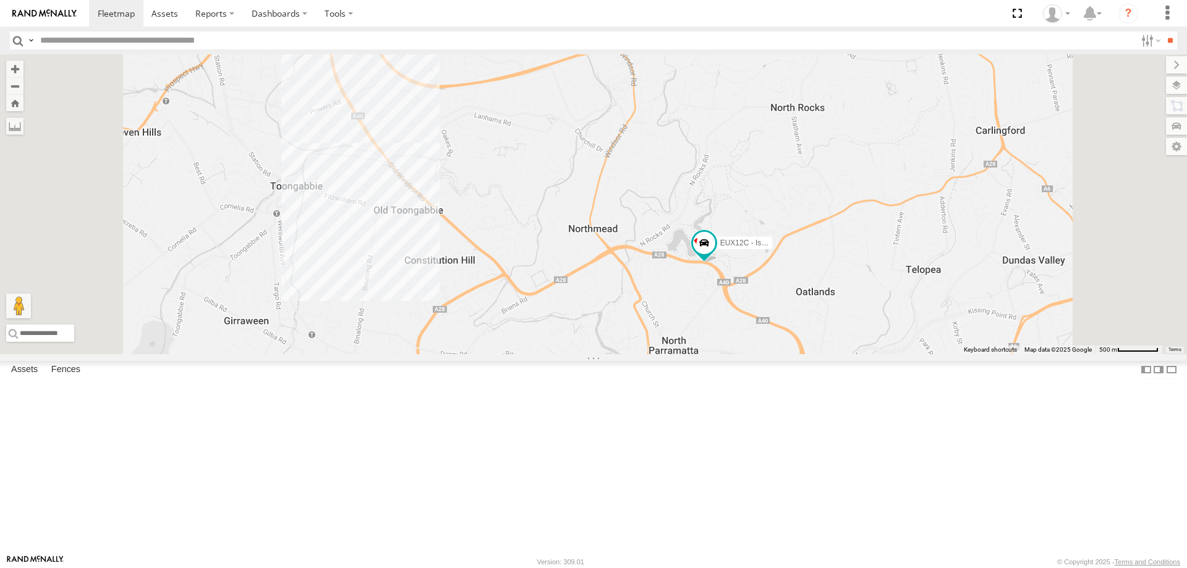
click at [338, 22] on span at bounding box center [323, 5] width 27 height 33
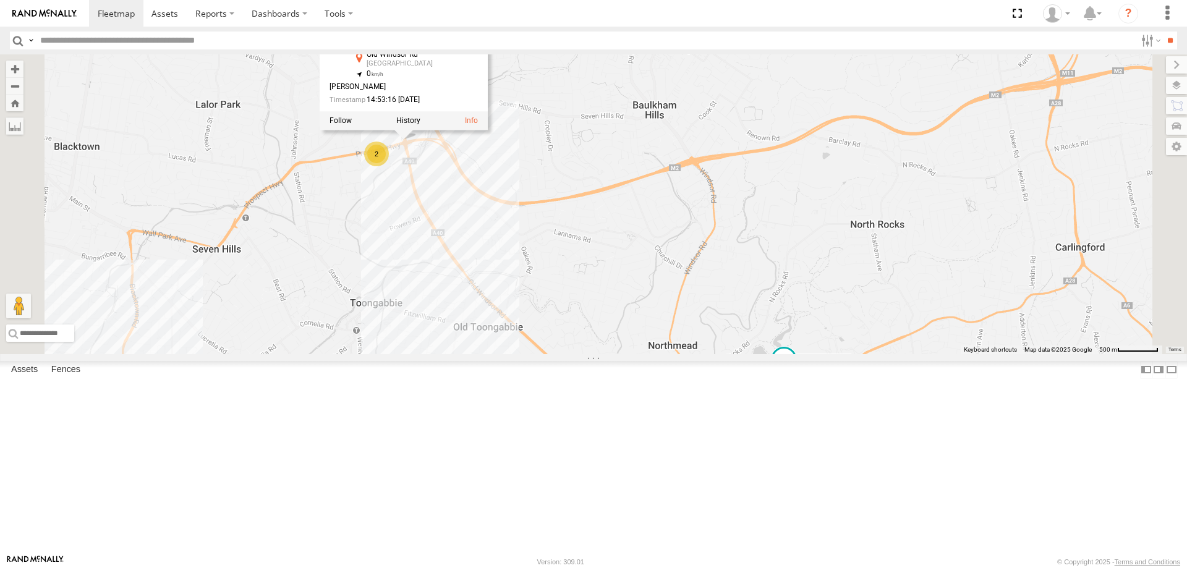
drag, startPoint x: 470, startPoint y: 171, endPoint x: 544, endPoint y: 283, distance: 134.3
click at [544, 283] on div "YLI19N - Isuzu DMAX EUX12C - Isuzu DMAX EOT93E - HiAce YLS34F - Isuzu DMAX CS45…" at bounding box center [593, 204] width 1187 height 300
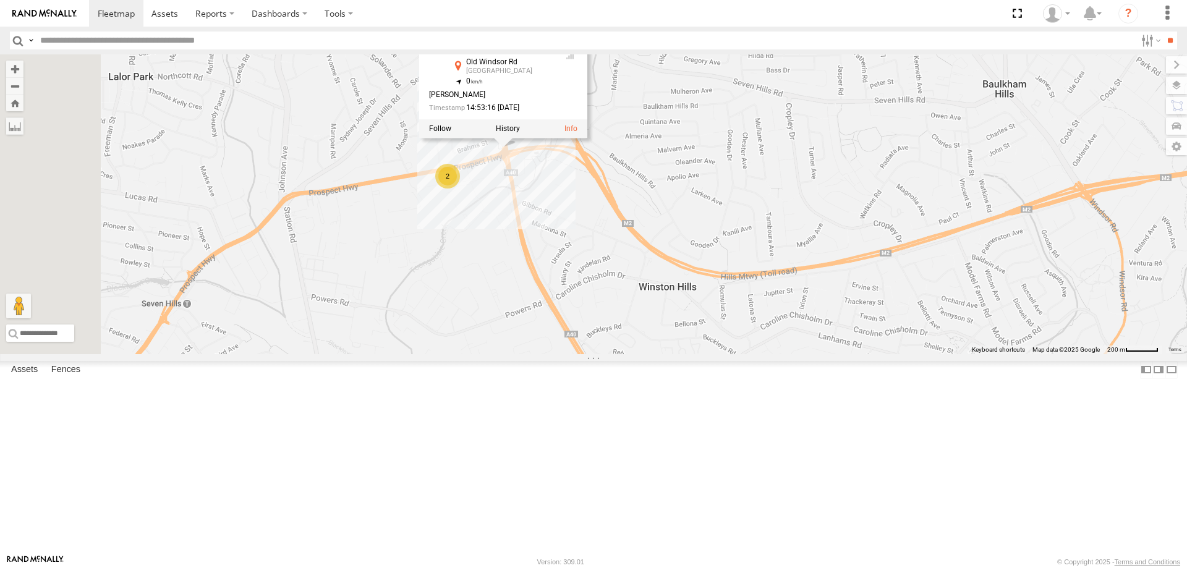
drag, startPoint x: 498, startPoint y: 260, endPoint x: 579, endPoint y: 286, distance: 84.7
click at [585, 294] on div "YLI19N - Isuzu DMAX EUX12C - Isuzu DMAX EOT93E - HiAce YLS34F - Isuzu DMAX CS45…" at bounding box center [593, 204] width 1187 height 300
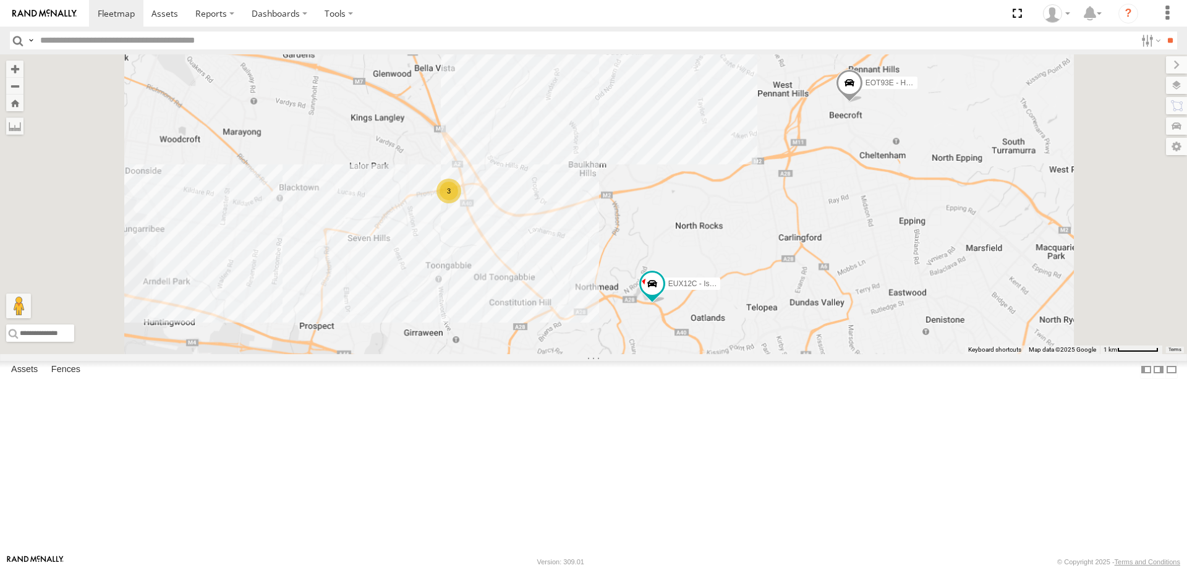
drag, startPoint x: 572, startPoint y: 311, endPoint x: 637, endPoint y: 326, distance: 67.2
click at [637, 326] on div "YLI19N - Isuzu DMAX EUX12C - Isuzu DMAX EOT93E - HiAce YLS34F - Isuzu DMAX 3" at bounding box center [593, 204] width 1187 height 300
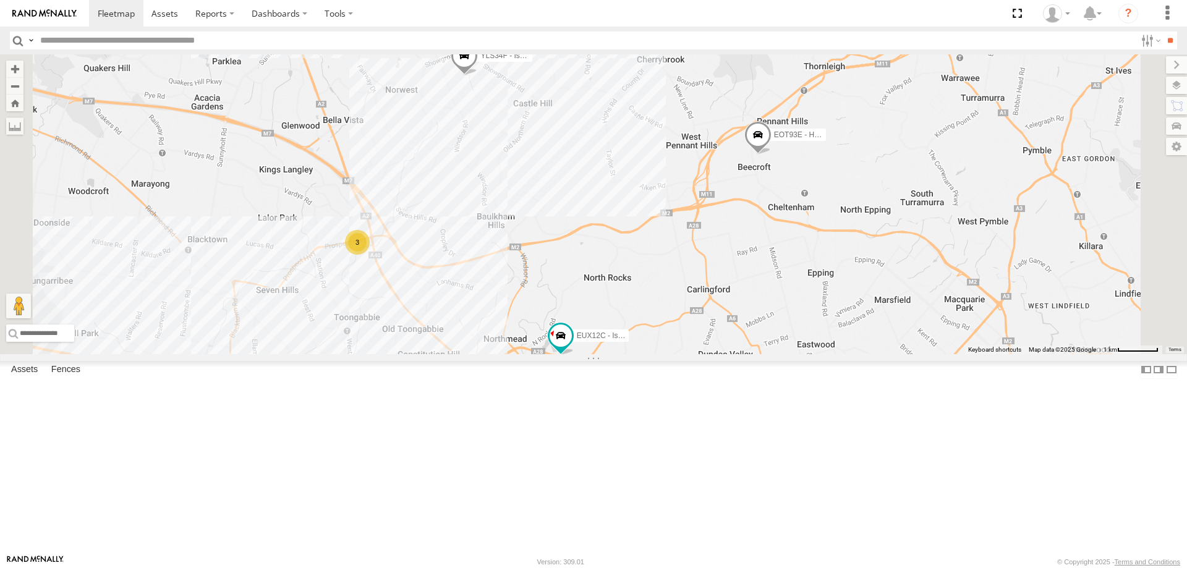
click at [370, 255] on div "3" at bounding box center [357, 242] width 25 height 25
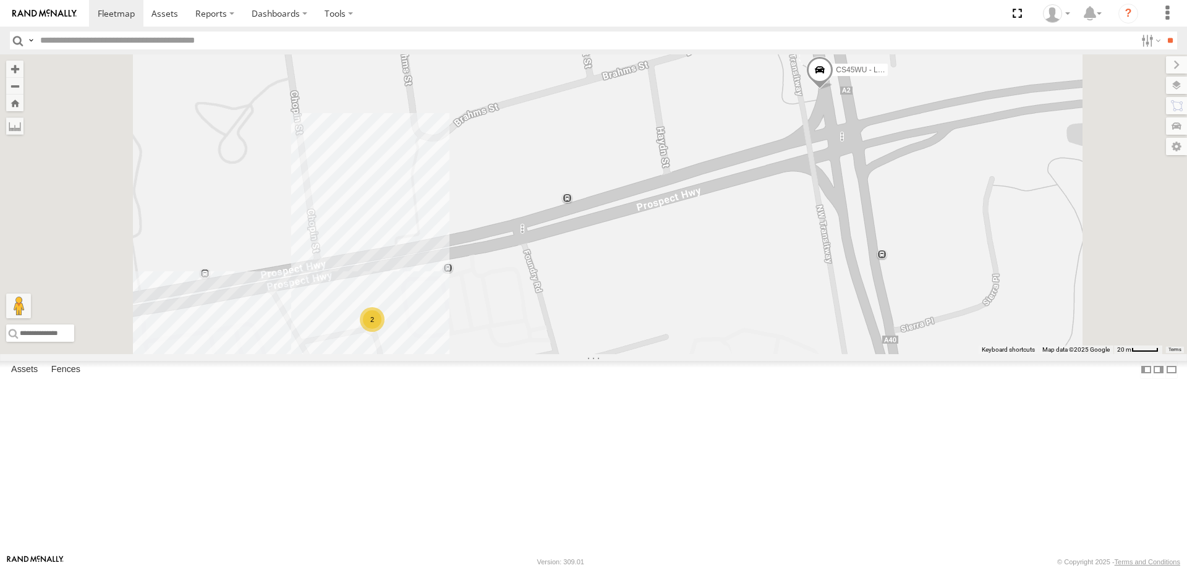
click at [833, 90] on span at bounding box center [819, 72] width 27 height 33
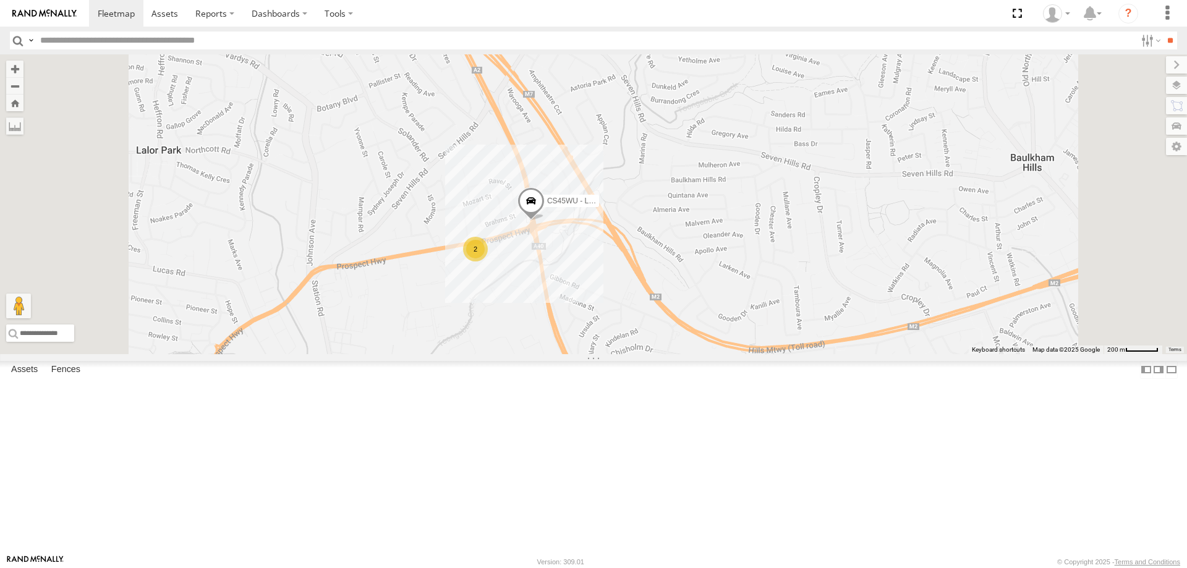
click at [545, 221] on span at bounding box center [530, 203] width 27 height 33
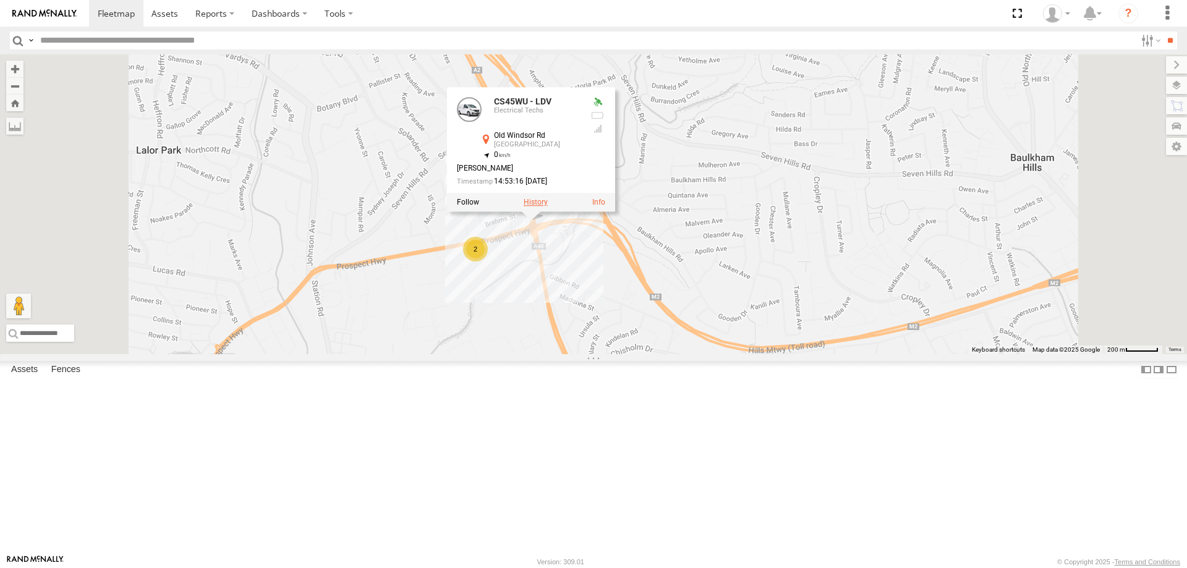
click at [548, 206] on label at bounding box center [536, 202] width 24 height 9
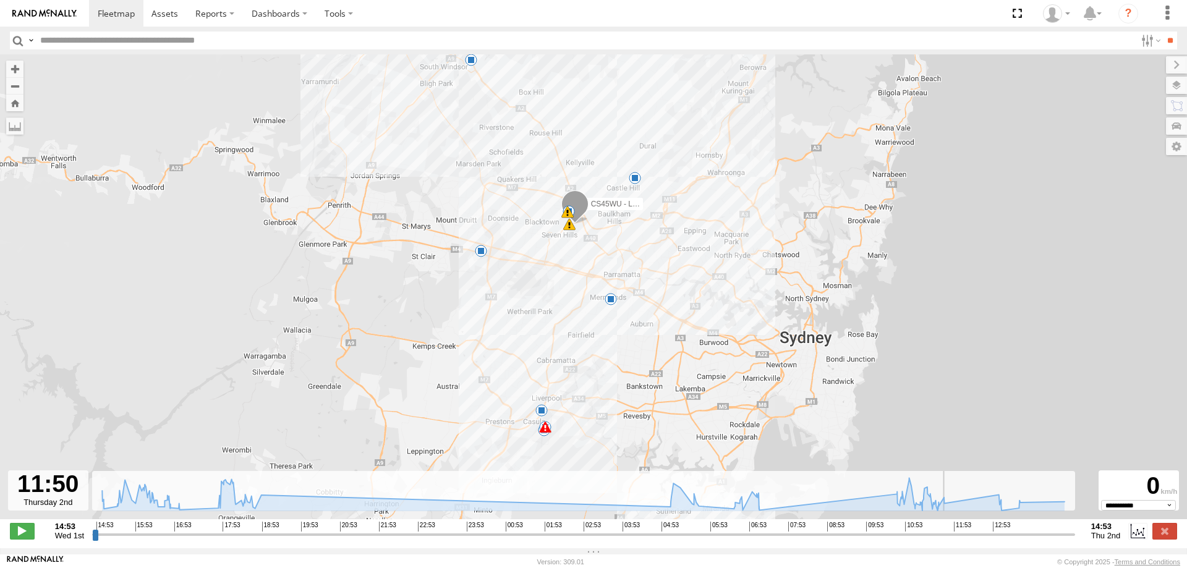
drag, startPoint x: 96, startPoint y: 543, endPoint x: 765, endPoint y: 417, distance: 681.3
click at [953, 540] on input "range" at bounding box center [583, 535] width 983 height 12
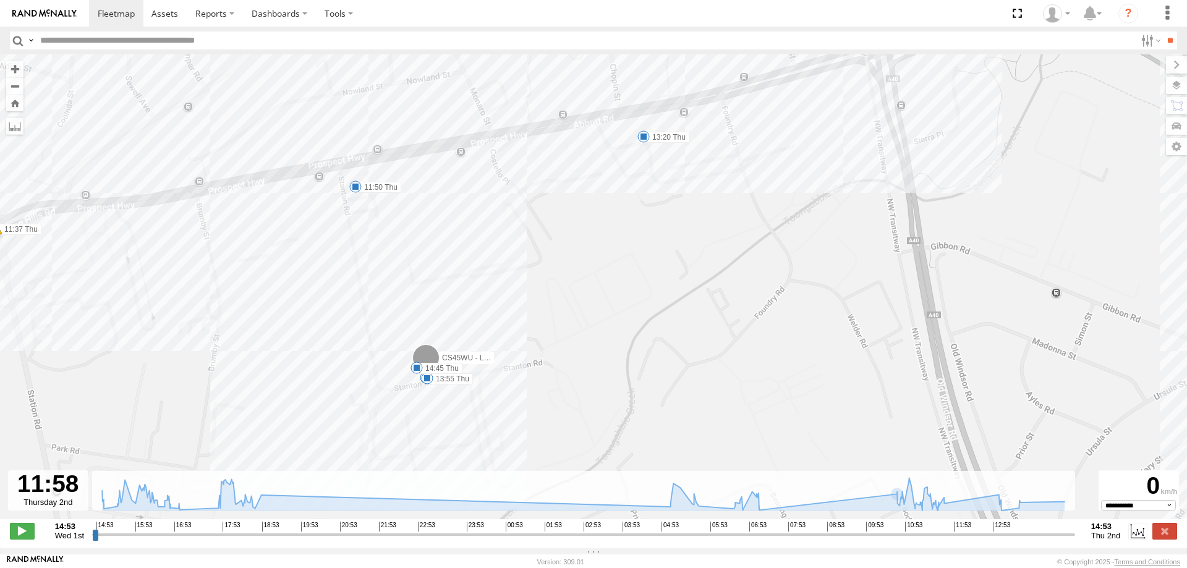
drag, startPoint x: 799, startPoint y: 266, endPoint x: 769, endPoint y: 320, distance: 62.3
click at [769, 320] on div "CS45WU - LDV 14:56 Wed 16:25 Wed 16:44 Wed 17:05 Wed 17:47 Wed 17:47 Wed 18:47 …" at bounding box center [593, 293] width 1187 height 478
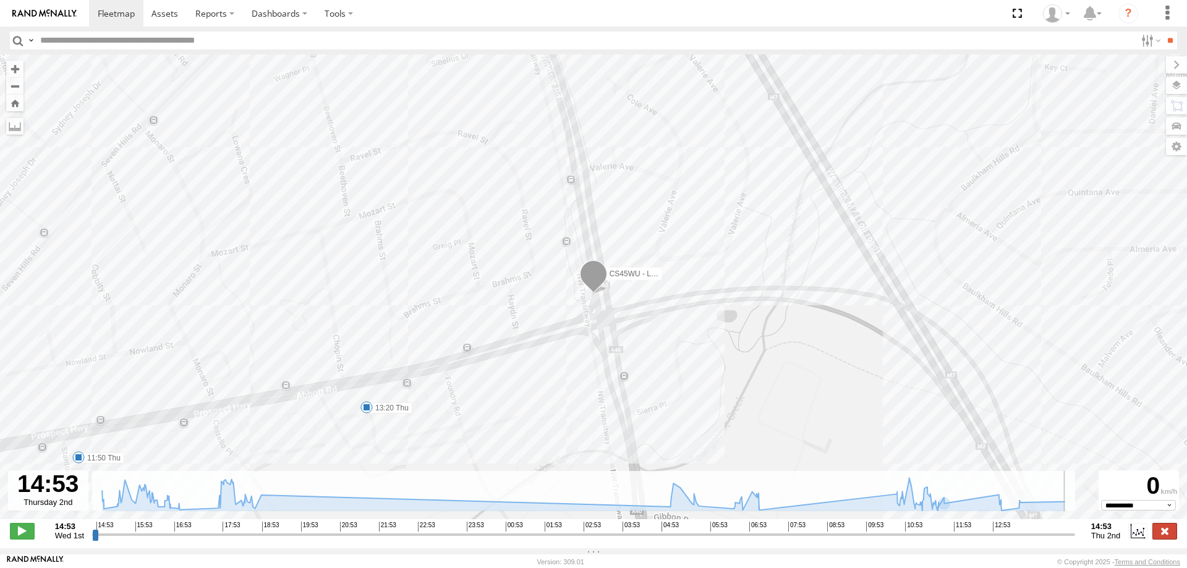
drag, startPoint x: 955, startPoint y: 542, endPoint x: 1159, endPoint y: 536, distance: 203.5
type input "**********"
click at [1075, 536] on input "range" at bounding box center [583, 535] width 983 height 12
click at [1165, 537] on label at bounding box center [1164, 531] width 25 height 16
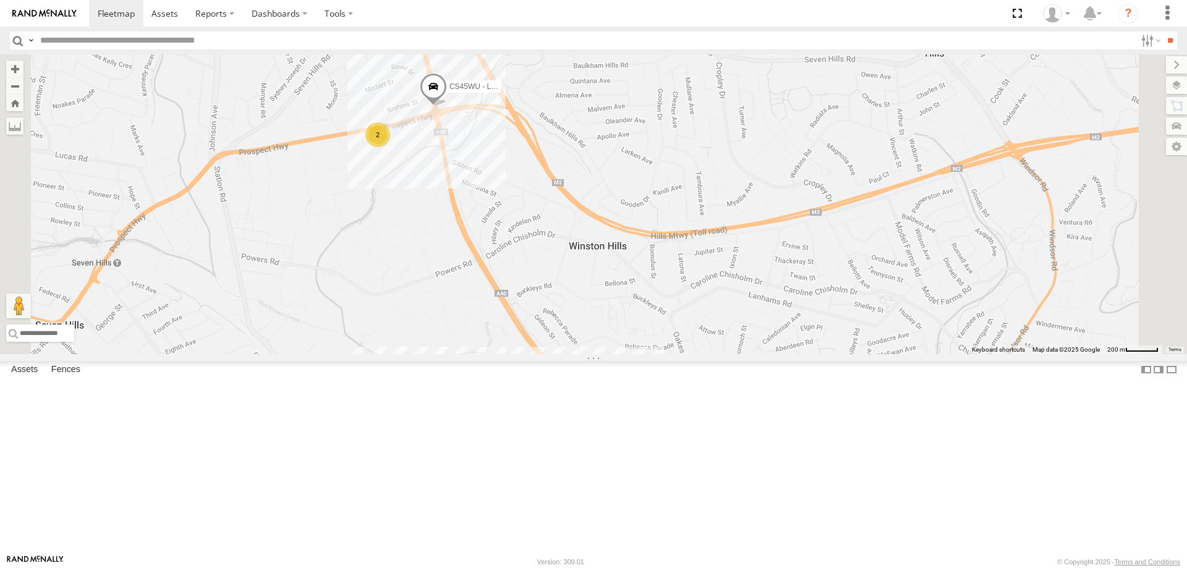
click at [751, 298] on div "CS45WU - LDV 2" at bounding box center [593, 204] width 1187 height 300
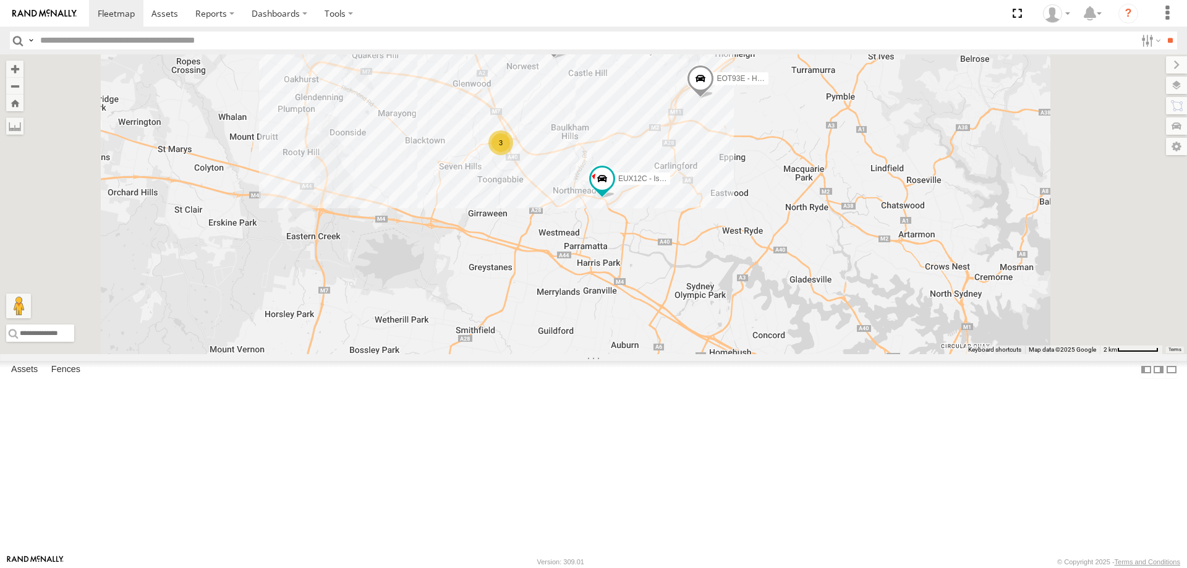
drag, startPoint x: 899, startPoint y: 296, endPoint x: 843, endPoint y: 279, distance: 57.9
click at [843, 279] on div "YLI19N - Isuzu DMAX 3 EUX12C - Isuzu DMAX EOT93E - HiAce YLS34F - Isuzu DMAX" at bounding box center [593, 204] width 1187 height 300
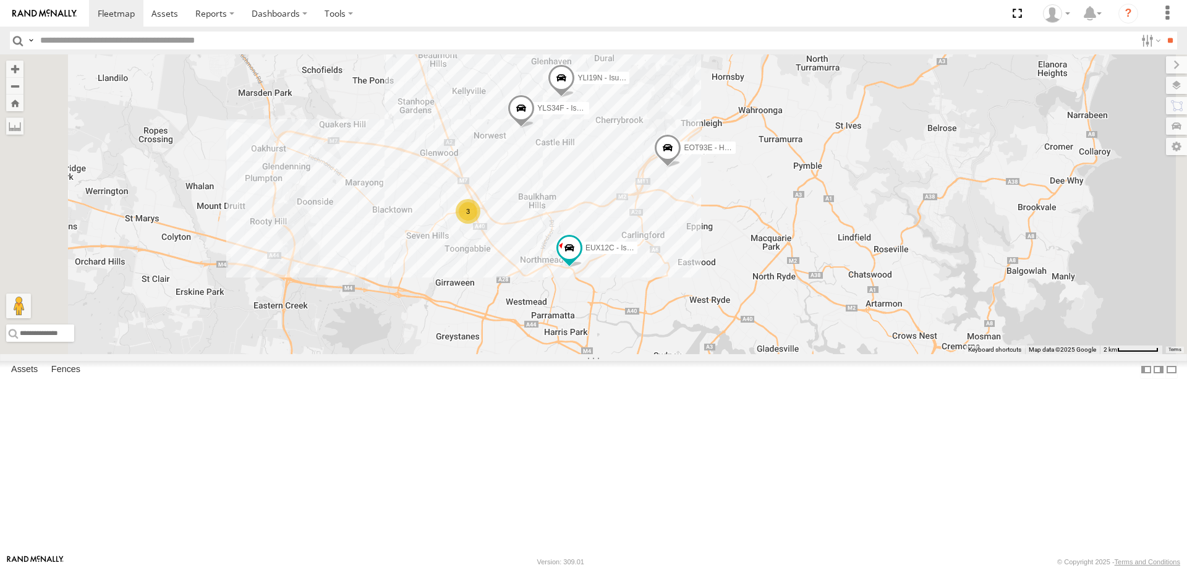
drag, startPoint x: 696, startPoint y: 422, endPoint x: 755, endPoint y: 377, distance: 74.2
click at [755, 354] on div "YLI01U - Isuzu DMAX BK71PG - Toyota Hiace YLI19N - Isuzu DMAX 3 EUX12C - Isuzu …" at bounding box center [593, 204] width 1187 height 300
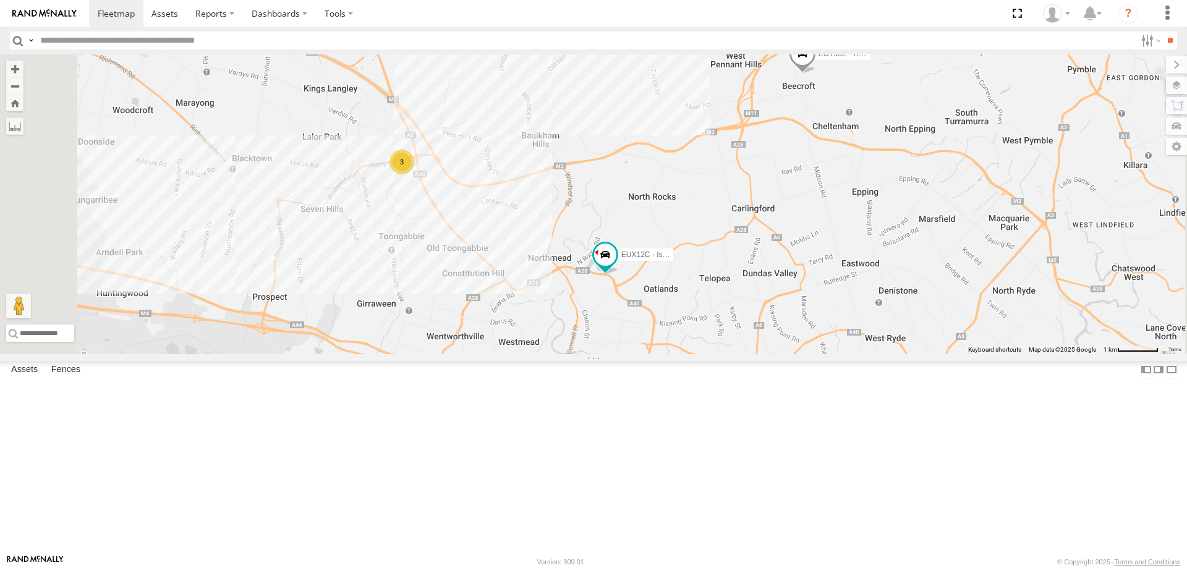
click at [414, 174] on div "3" at bounding box center [401, 162] width 25 height 25
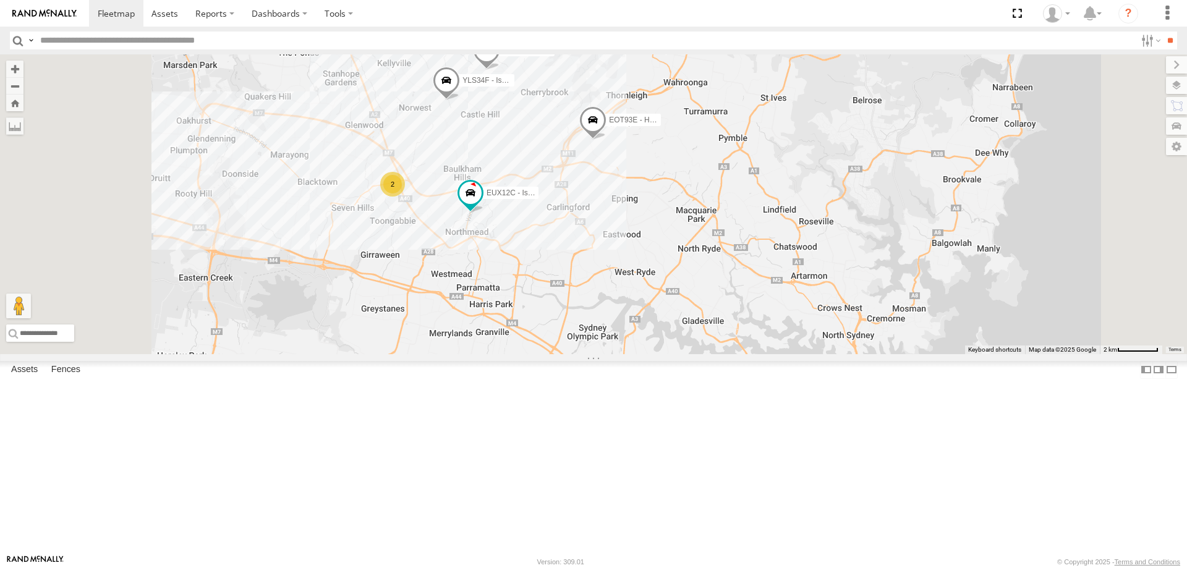
drag, startPoint x: 595, startPoint y: 374, endPoint x: 605, endPoint y: 376, distance: 9.5
click at [605, 354] on div "YLI19N - Isuzu DMAX 2 EUX12C - Isuzu DMAX CS45WU - LDV EOT93E - HiAce YLS34F - …" at bounding box center [593, 204] width 1187 height 300
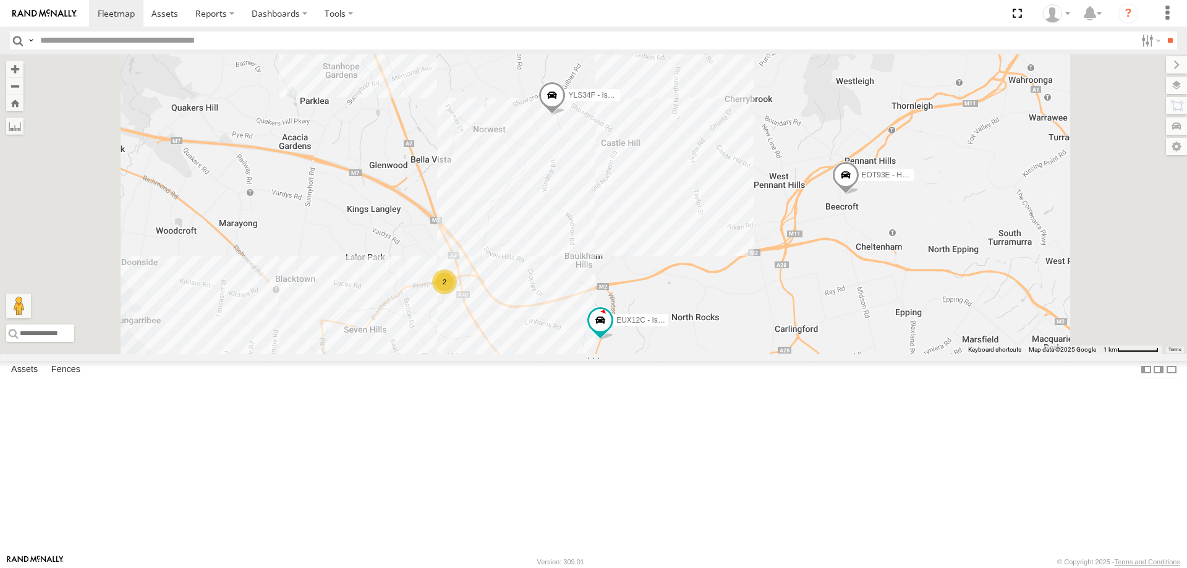
drag, startPoint x: 818, startPoint y: 265, endPoint x: 809, endPoint y: 321, distance: 56.3
click at [809, 321] on div "YLI01U - Isuzu DMAX BK71PG - Toyota Hiace EUX12C - Isuzu DMAX CS45WU - LDV EOT9…" at bounding box center [593, 204] width 1187 height 300
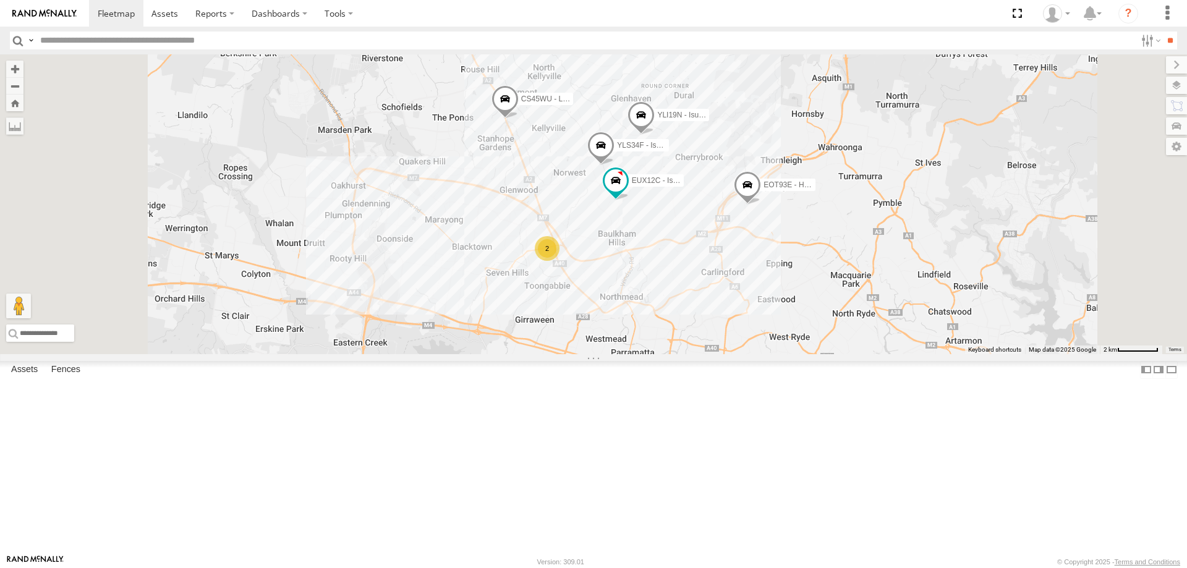
click at [560, 261] on div "2" at bounding box center [547, 248] width 25 height 25
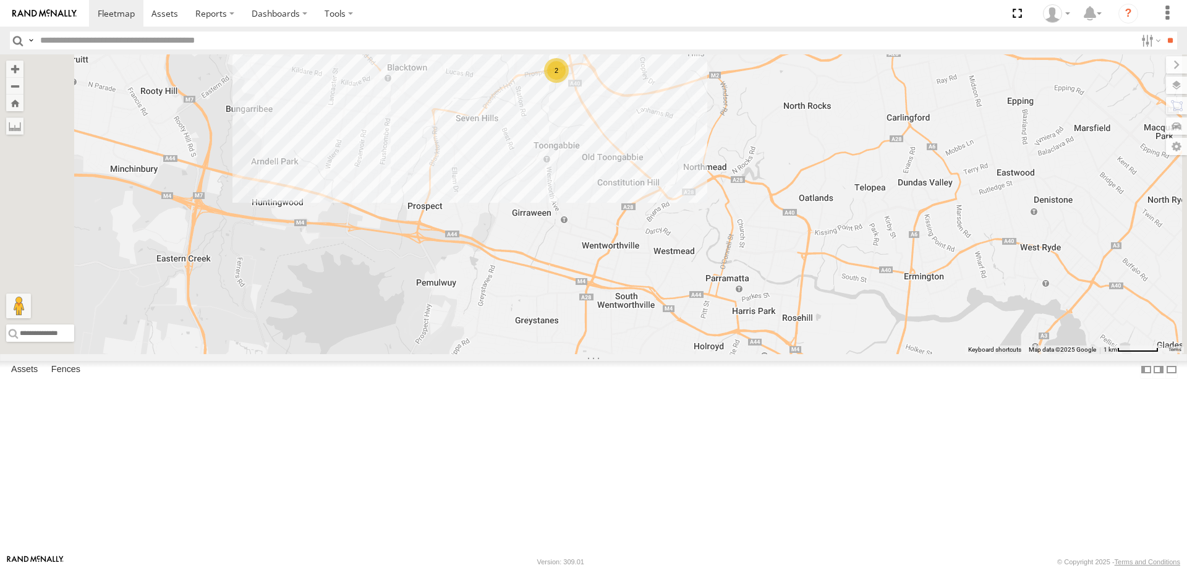
drag, startPoint x: 715, startPoint y: 207, endPoint x: 730, endPoint y: 59, distance: 149.1
click at [730, 59] on div "YLI19N - Isuzu DMAX CS45WU - LDV EOT93E - HiAce EUX12C - Isuzu DMAX YLS34F - Is…" at bounding box center [593, 204] width 1187 height 300
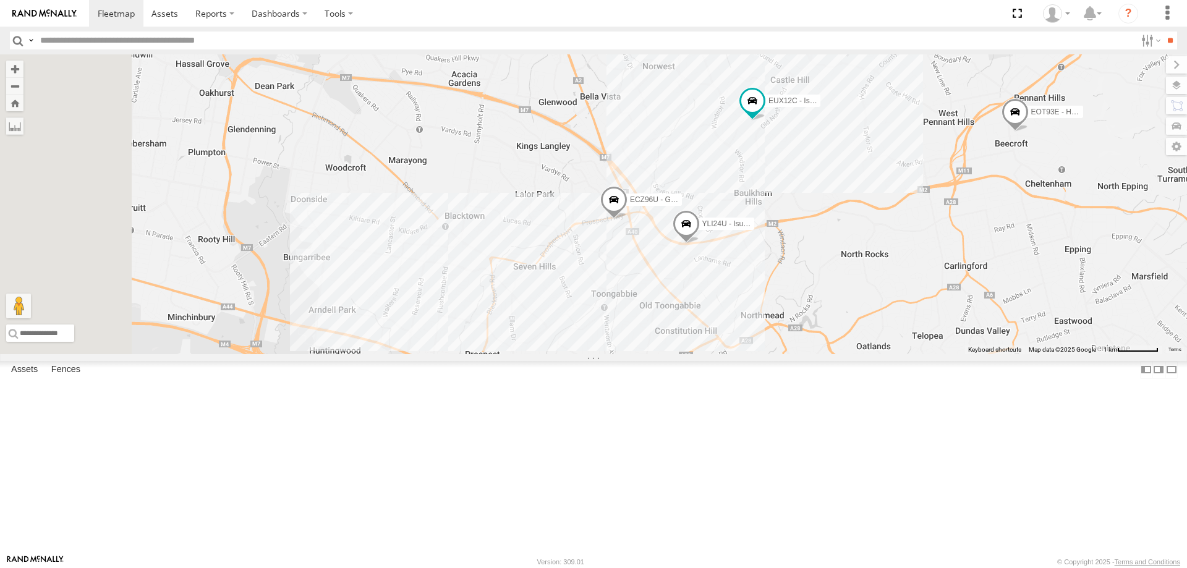
drag, startPoint x: 590, startPoint y: 182, endPoint x: 645, endPoint y: 328, distance: 155.9
click at [648, 336] on div "ECZ96U - Great Wall EUX12C - Isuzu DMAX YLI24U - Isuzu D-MAX EOT93E - HiAce" at bounding box center [593, 204] width 1187 height 300
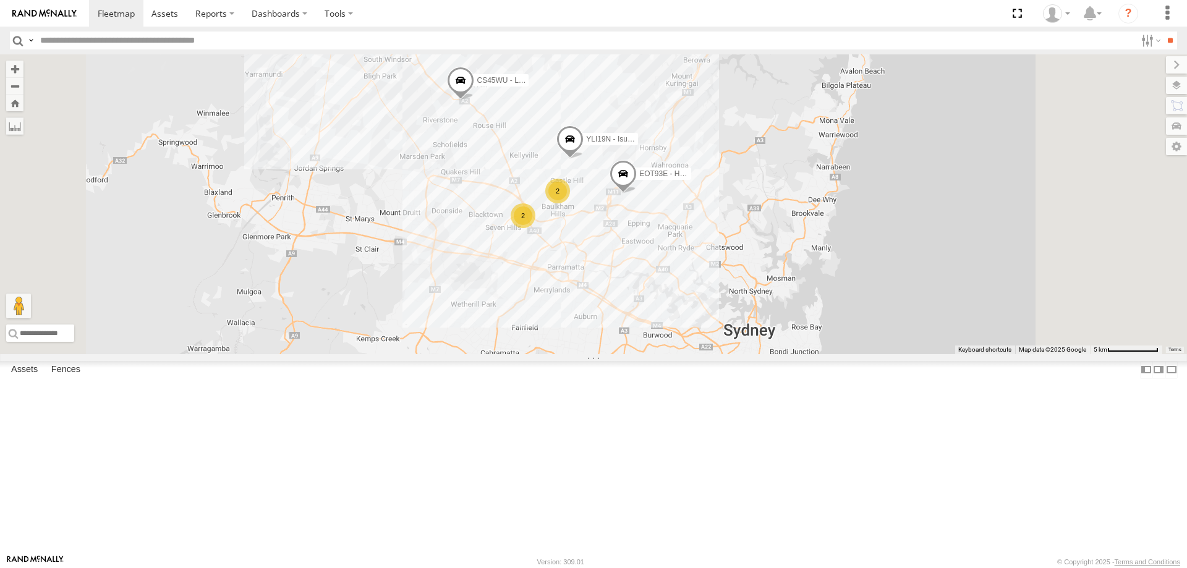
click at [474, 100] on span at bounding box center [460, 83] width 27 height 33
click at [618, 256] on div "EOT93E - HiAce YLI19N - Isuzu DMAX CS45WU - LDV 2 2 BK71PG - Toyota Hiace CS45W…" at bounding box center [593, 204] width 1187 height 300
click at [466, 99] on span at bounding box center [452, 82] width 27 height 33
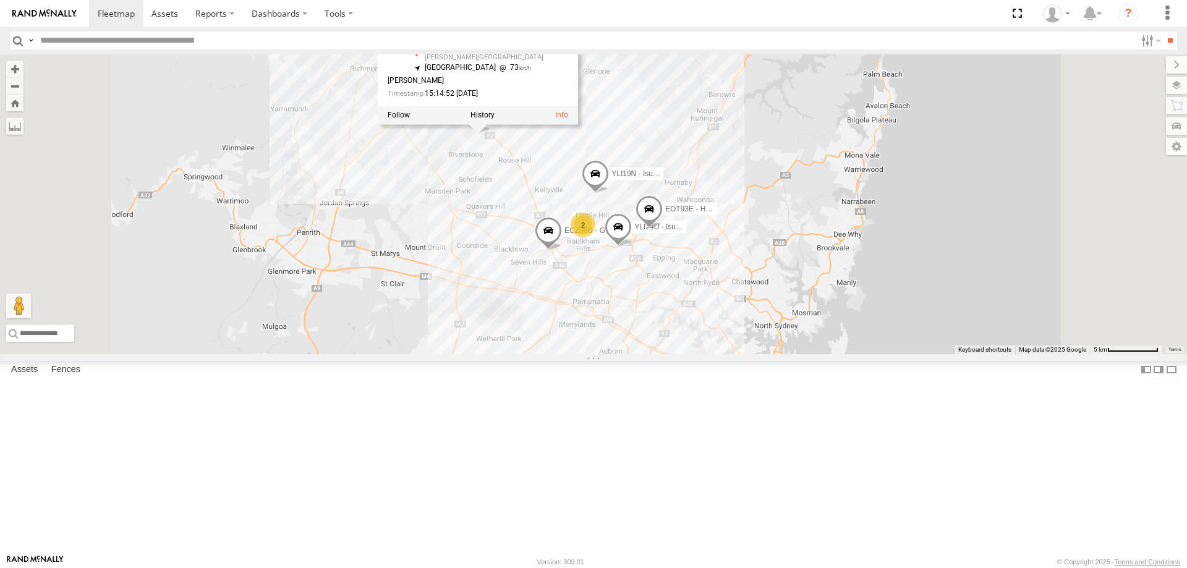
click at [705, 312] on div "EOT93E - HiAce YLI19N - Isuzu DMAX CS45WU - LDV BK71PG - Toyota Hiace CS45WU - …" at bounding box center [593, 204] width 1187 height 300
drag, startPoint x: 700, startPoint y: 307, endPoint x: 667, endPoint y: 297, distance: 34.2
click at [668, 297] on div "EOT93E - HiAce YLI19N - Isuzu DMAX CS45WU - LDV BK71PG - Toyota Hiace CS45WU - …" at bounding box center [593, 204] width 1187 height 300
click at [667, 294] on div "EOT93E - HiAce YLI19N - Isuzu DMAX CS45WU - LDV BK71PG - Toyota Hiace CS45WU - …" at bounding box center [593, 204] width 1187 height 300
drag, startPoint x: 702, startPoint y: 274, endPoint x: 655, endPoint y: 257, distance: 50.7
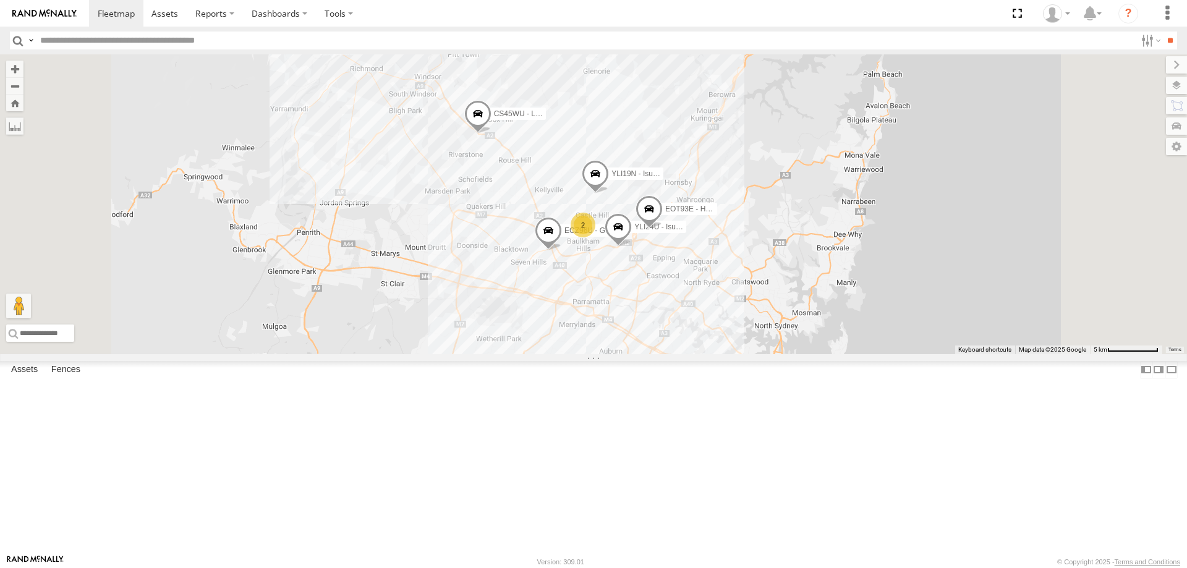
click at [655, 257] on div "EOT93E - HiAce YLI19N - Isuzu DMAX CS45WU - LDV BK71PG - Toyota Hiace ECZ96U - …" at bounding box center [593, 204] width 1187 height 300
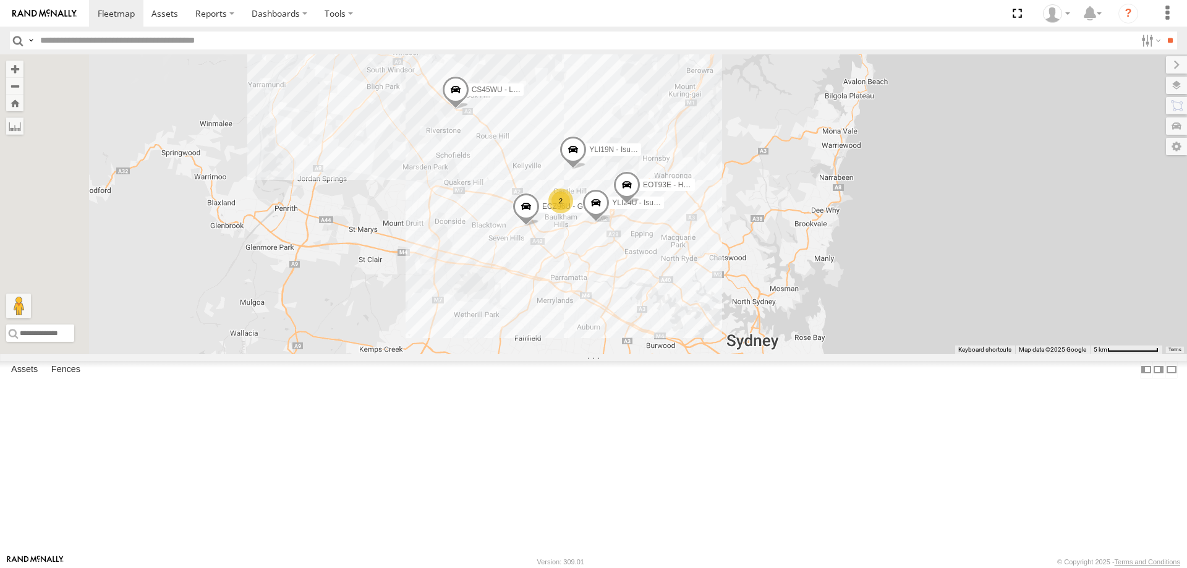
drag, startPoint x: 670, startPoint y: 257, endPoint x: 647, endPoint y: 232, distance: 32.8
click at [647, 232] on div "EOT93E - HiAce YLI19N - Isuzu DMAX CS45WU - LDV BK71PG - Toyota Hiace ECZ96U - …" at bounding box center [593, 204] width 1187 height 300
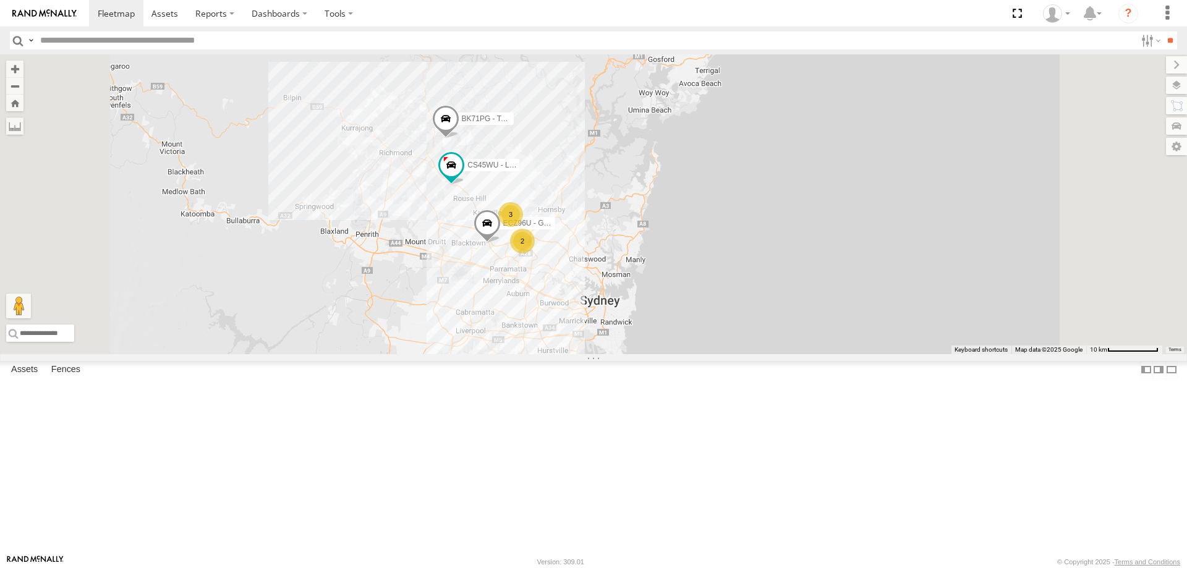
drag, startPoint x: 684, startPoint y: 481, endPoint x: 660, endPoint y: 396, distance: 88.7
click at [660, 354] on div "CS45WU - LDV YLI01U - Isuzu DMAX BK71PG - Toyota Hiace 3 ECZ96U - Great Wall 2" at bounding box center [593, 204] width 1187 height 300
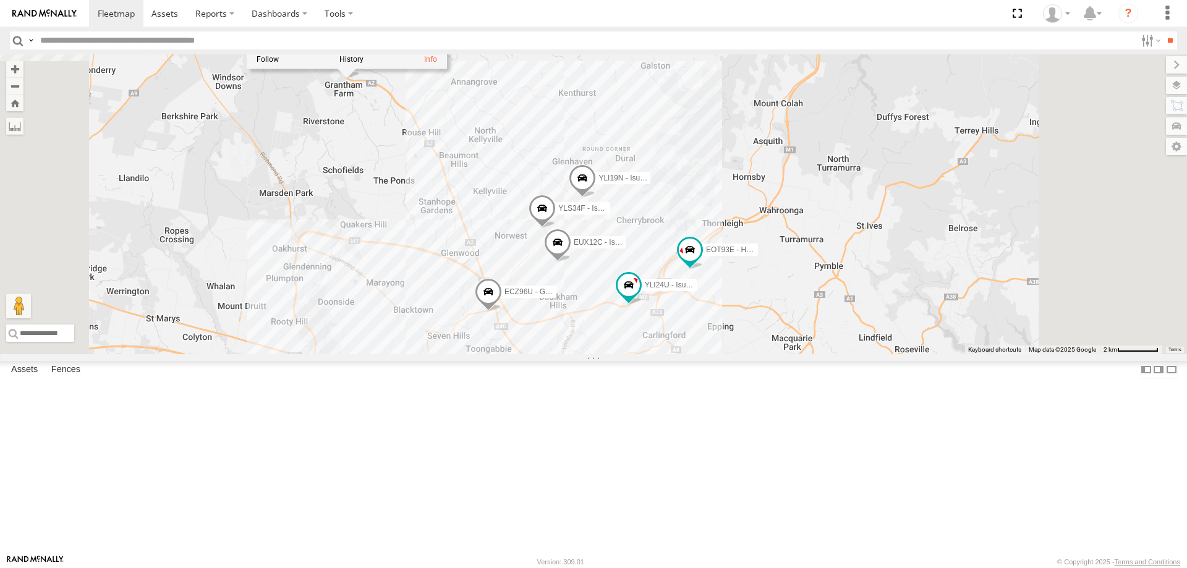
drag, startPoint x: 501, startPoint y: 175, endPoint x: 507, endPoint y: 244, distance: 68.9
click at [507, 244] on div "CS45WU - LDV YLI01U - Isuzu DMAX BK71PG - Toyota Hiace ECZ96U - Great Wall YLI1…" at bounding box center [593, 204] width 1187 height 300
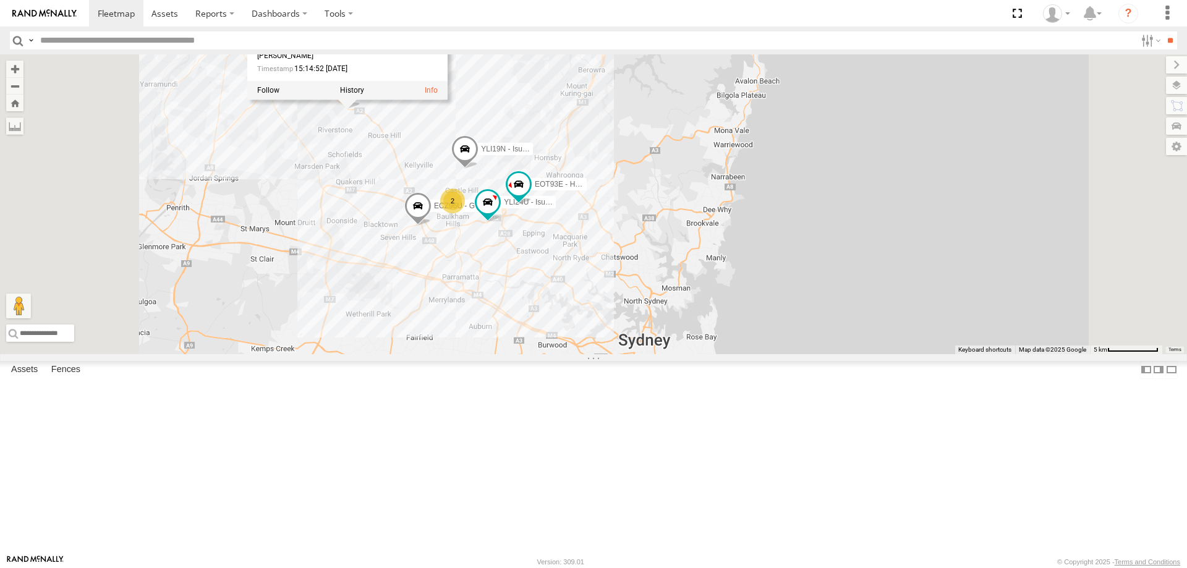
click at [500, 235] on div "CS45WU - LDV YLI01U - Isuzu DMAX BK71PG - Toyota Hiace ECZ96U - Great Wall YLI1…" at bounding box center [593, 204] width 1187 height 300
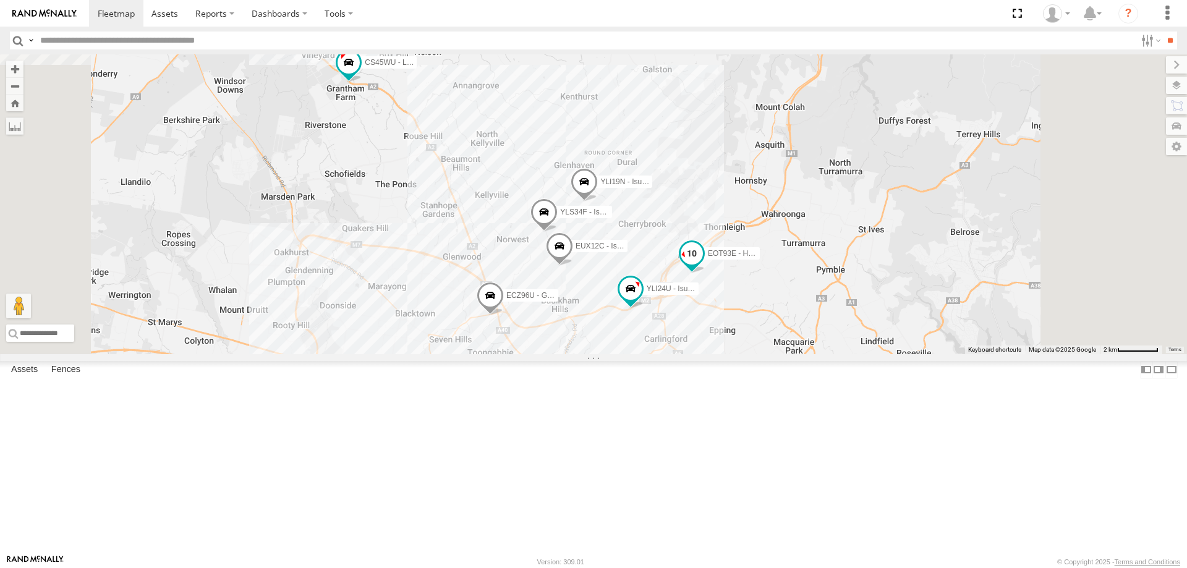
click at [703, 265] on span at bounding box center [692, 253] width 22 height 22
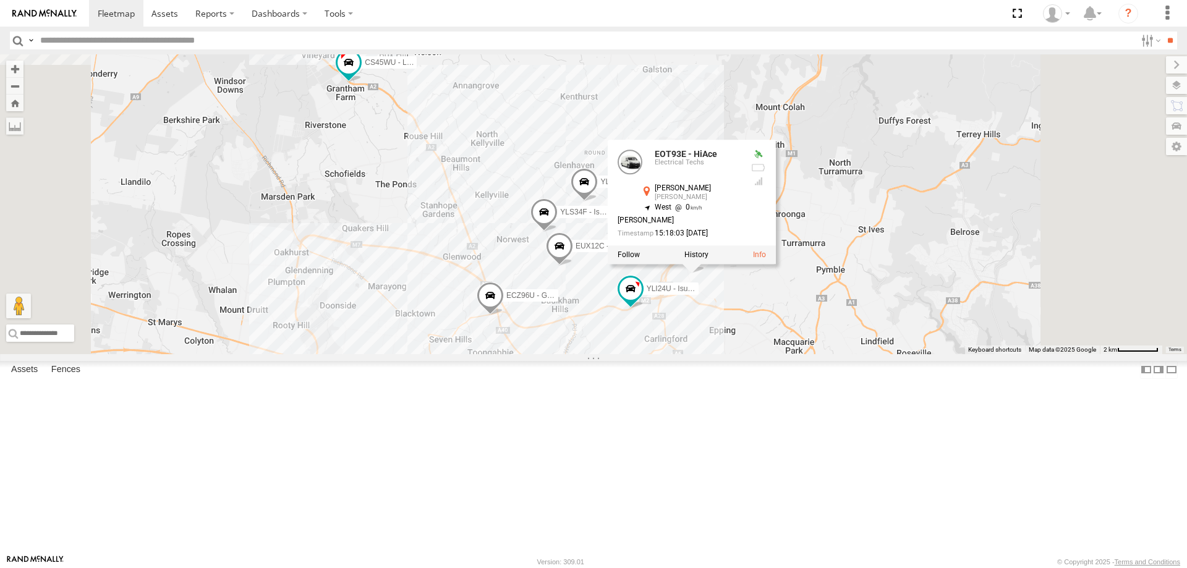
click at [773, 354] on div "CS45WU - LDV YLI01U - Isuzu DMAX BK71PG - Toyota Hiace ECZ96U - Great Wall YLI1…" at bounding box center [593, 204] width 1187 height 300
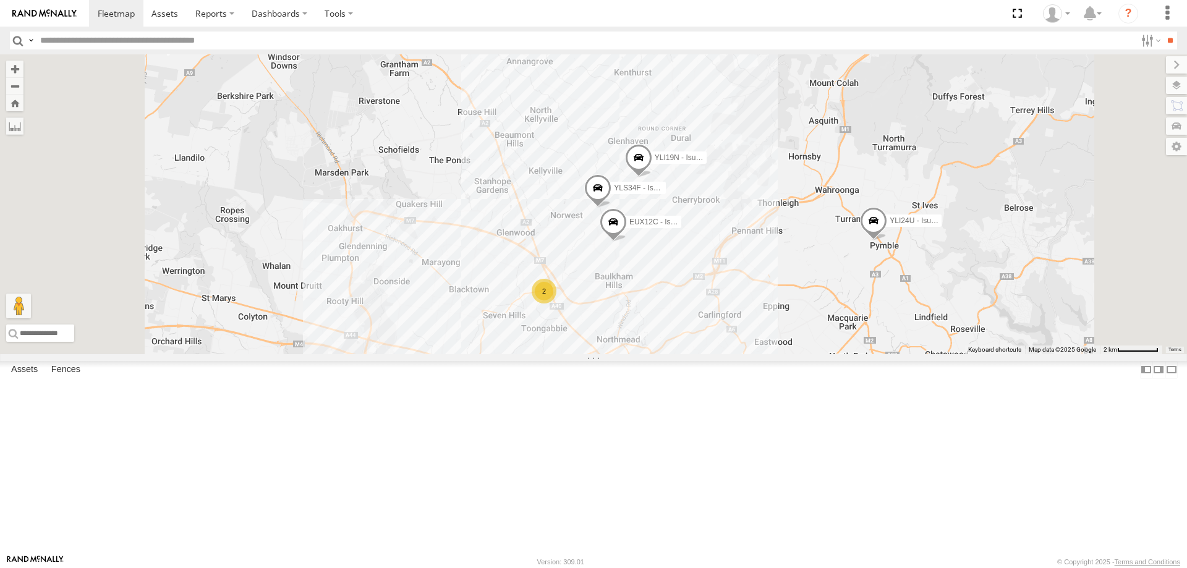
drag, startPoint x: 875, startPoint y: 375, endPoint x: 861, endPoint y: 472, distance: 98.0
click at [863, 354] on div "YLI24U - Isuzu D-MAX YLI01U - Isuzu DMAX YLI19N - Isuzu DMAX 2 EUX12C - Isuzu D…" at bounding box center [593, 204] width 1187 height 300
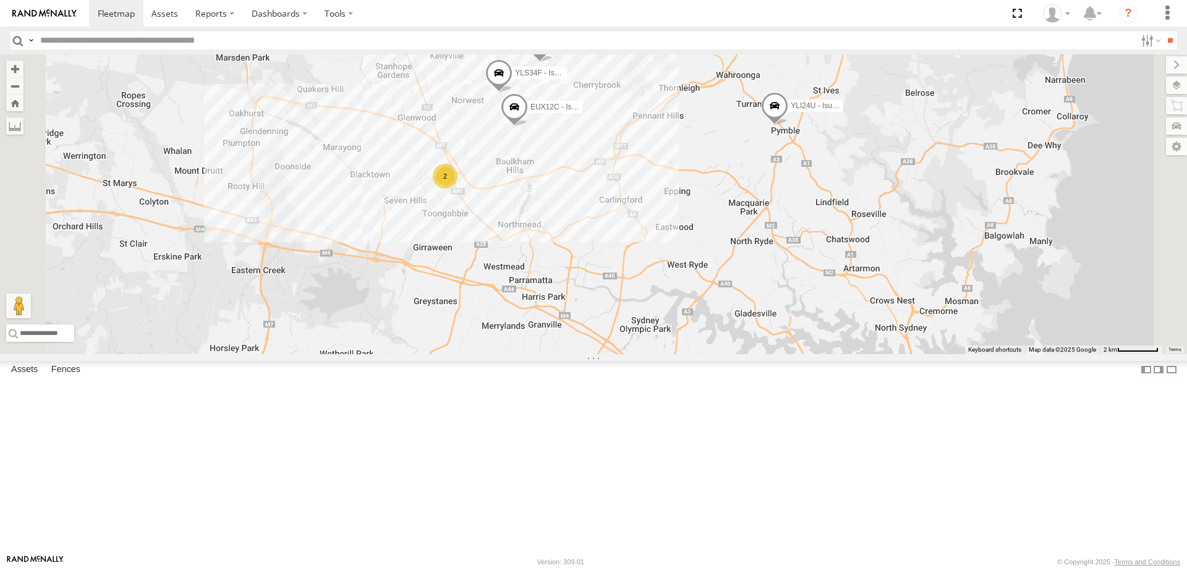
drag, startPoint x: 877, startPoint y: 484, endPoint x: 780, endPoint y: 326, distance: 184.8
click at [780, 326] on div "YLI24U - Isuzu D-MAX YLI01U - Isuzu DMAX YLI19N - Isuzu DMAX 2 EUX12C - Isuzu D…" at bounding box center [593, 204] width 1187 height 300
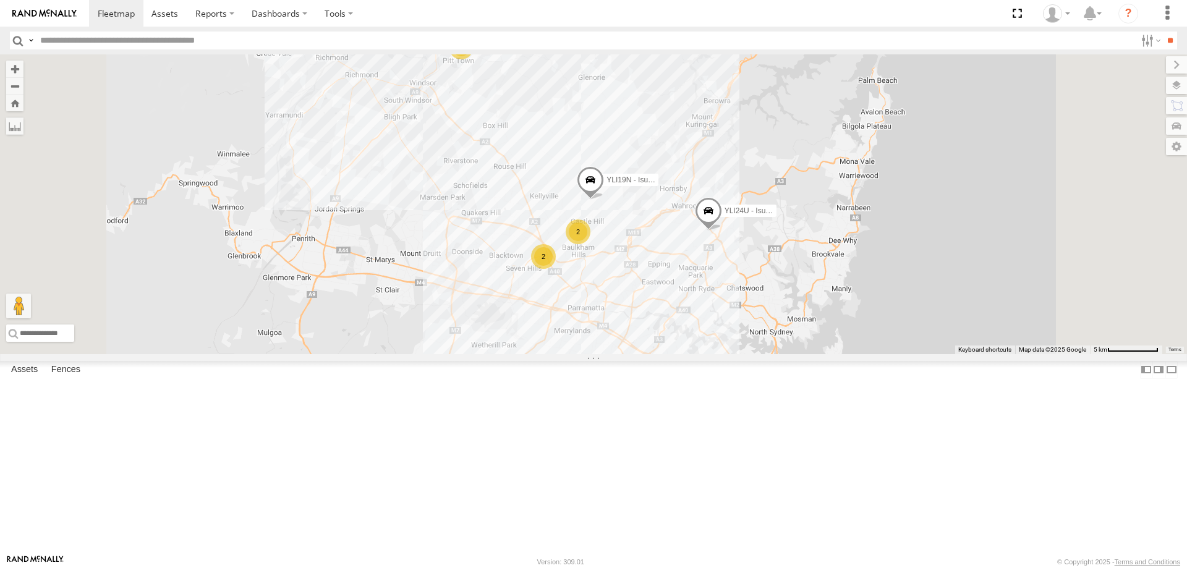
drag, startPoint x: 652, startPoint y: 155, endPoint x: 652, endPoint y: 202, distance: 47.6
click at [658, 216] on div "YLI24U - Isuzu D-MAX YLI01U - Isuzu DMAX YLI19N - Isuzu DMAX 2 2 2" at bounding box center [593, 204] width 1187 height 300
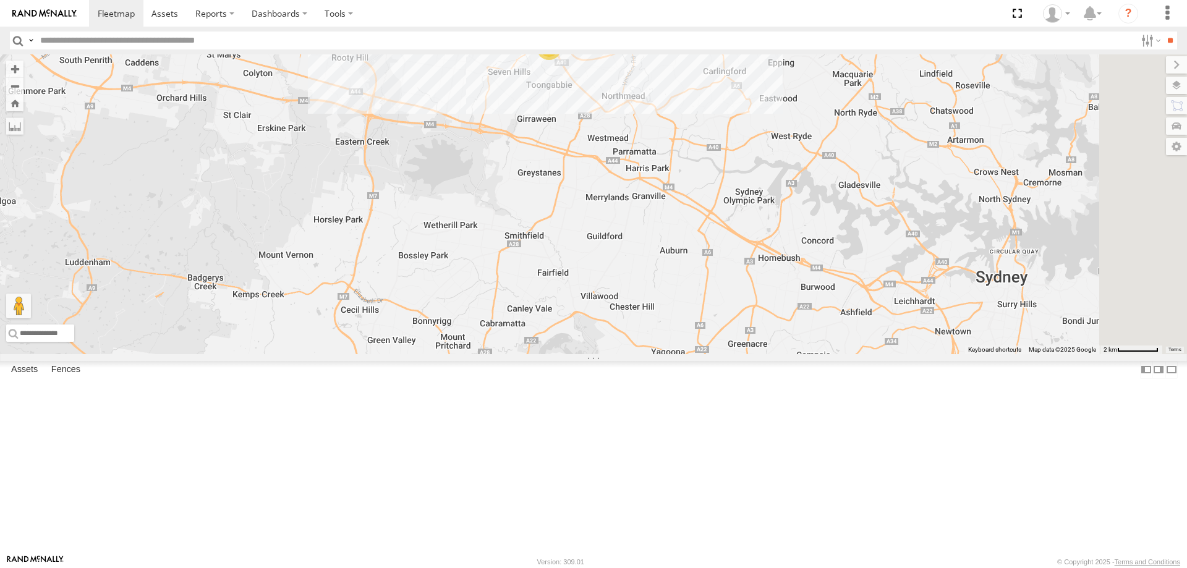
drag, startPoint x: 817, startPoint y: 488, endPoint x: 777, endPoint y: 74, distance: 416.1
